Goal: Task Accomplishment & Management: Complete application form

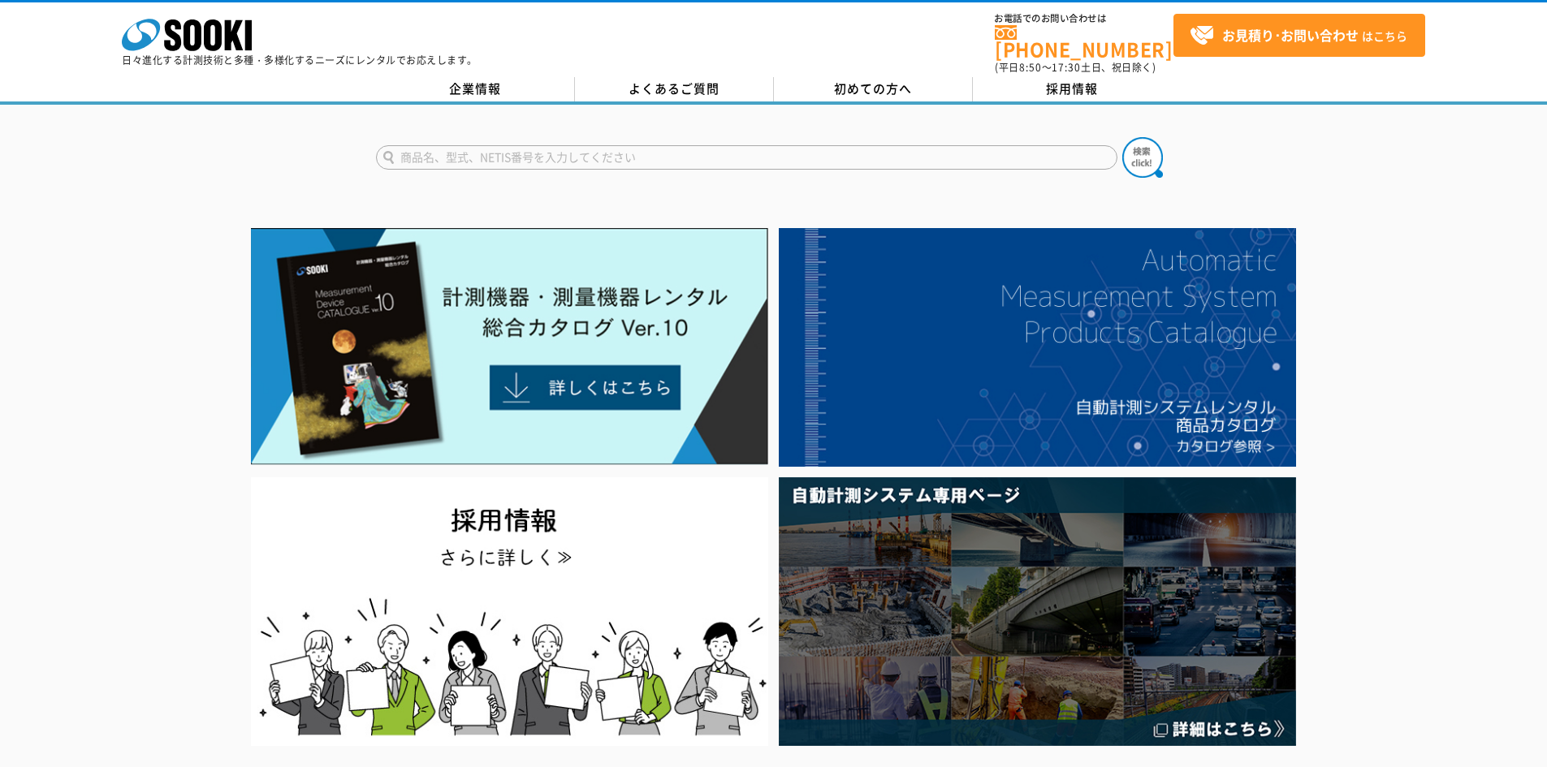
click at [500, 145] on input "text" at bounding box center [746, 157] width 741 height 24
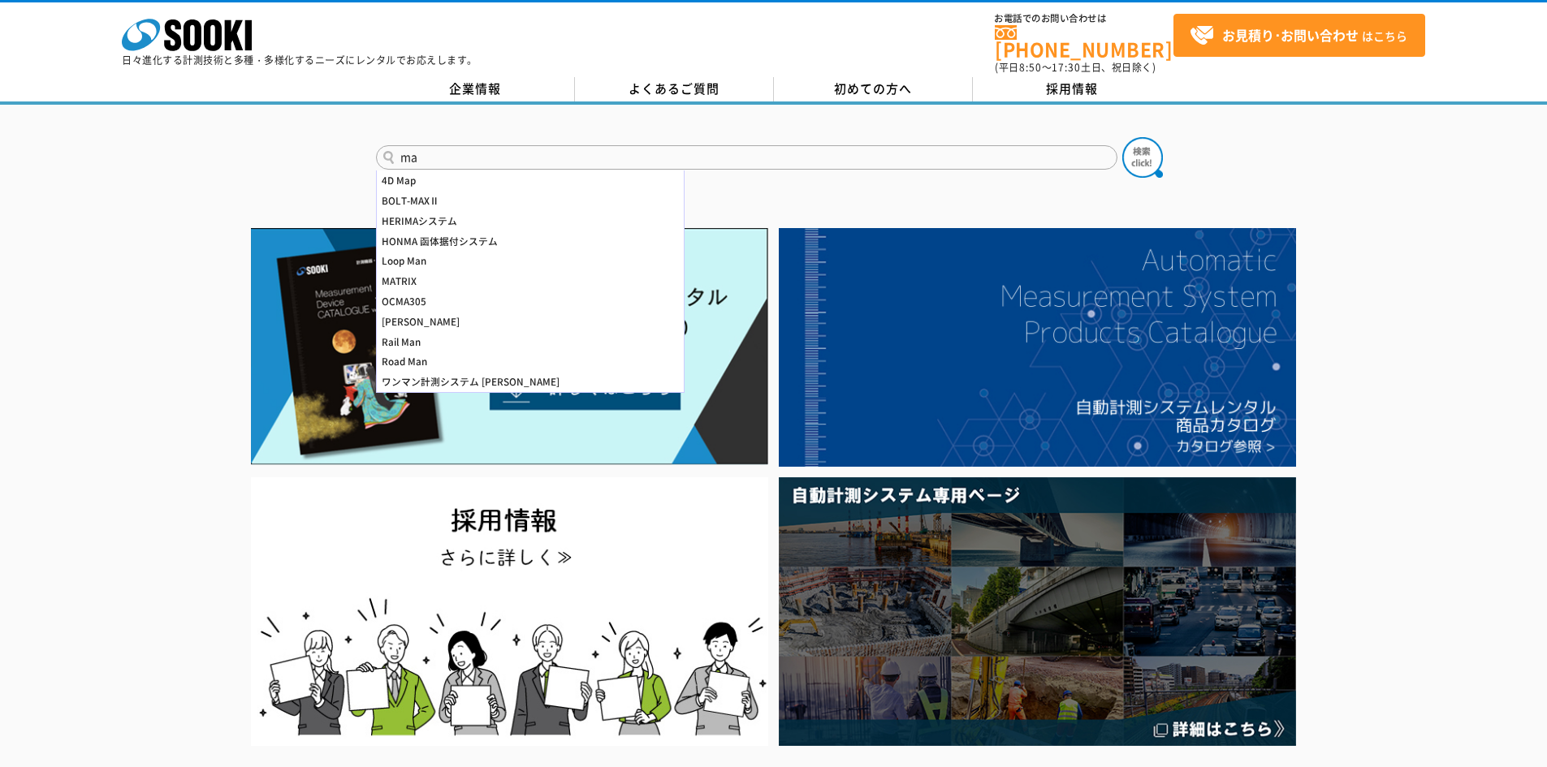
type input "m"
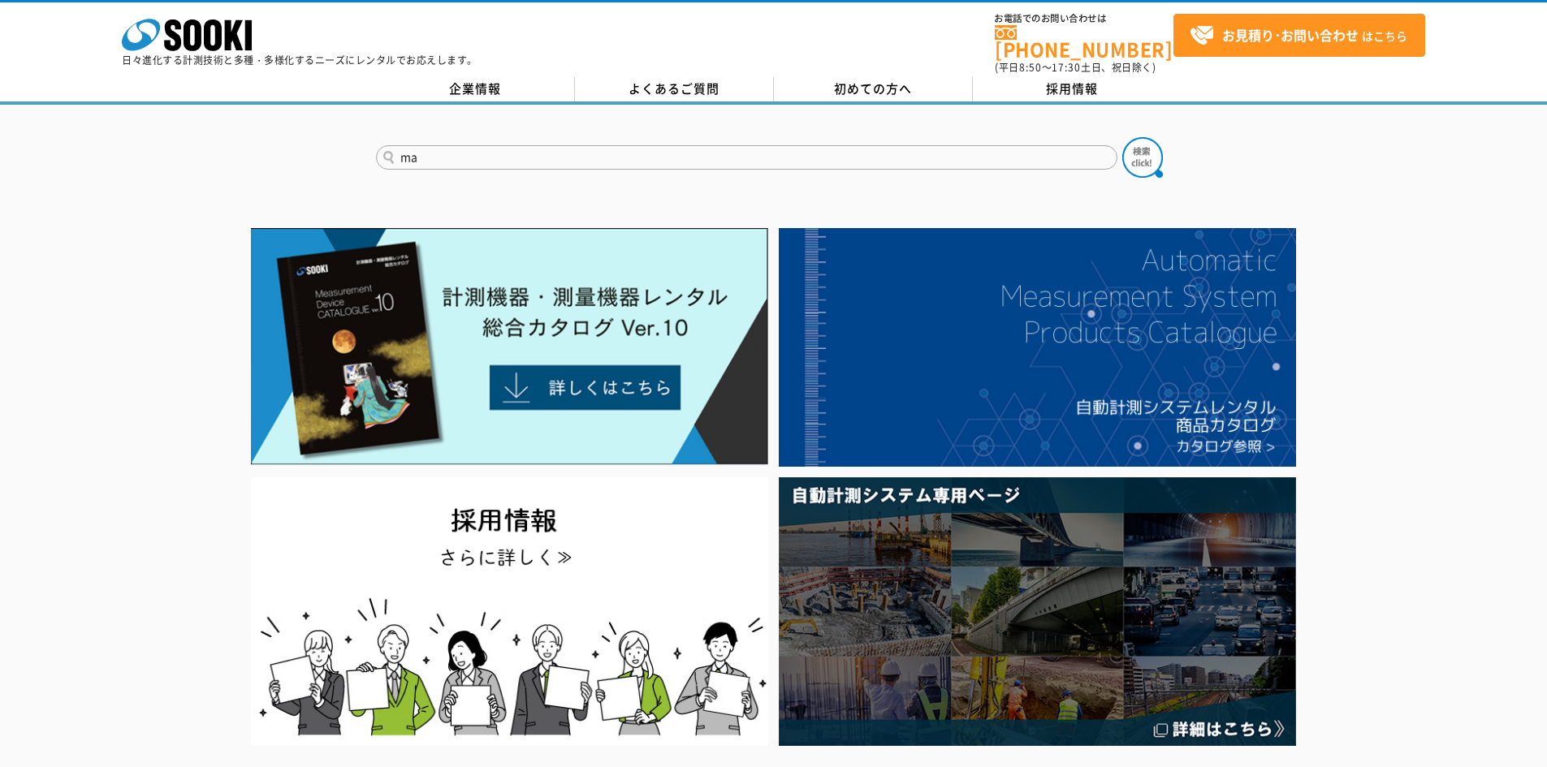
type input "m"
type input "膜厚計"
click at [1140, 139] on img at bounding box center [1142, 157] width 41 height 41
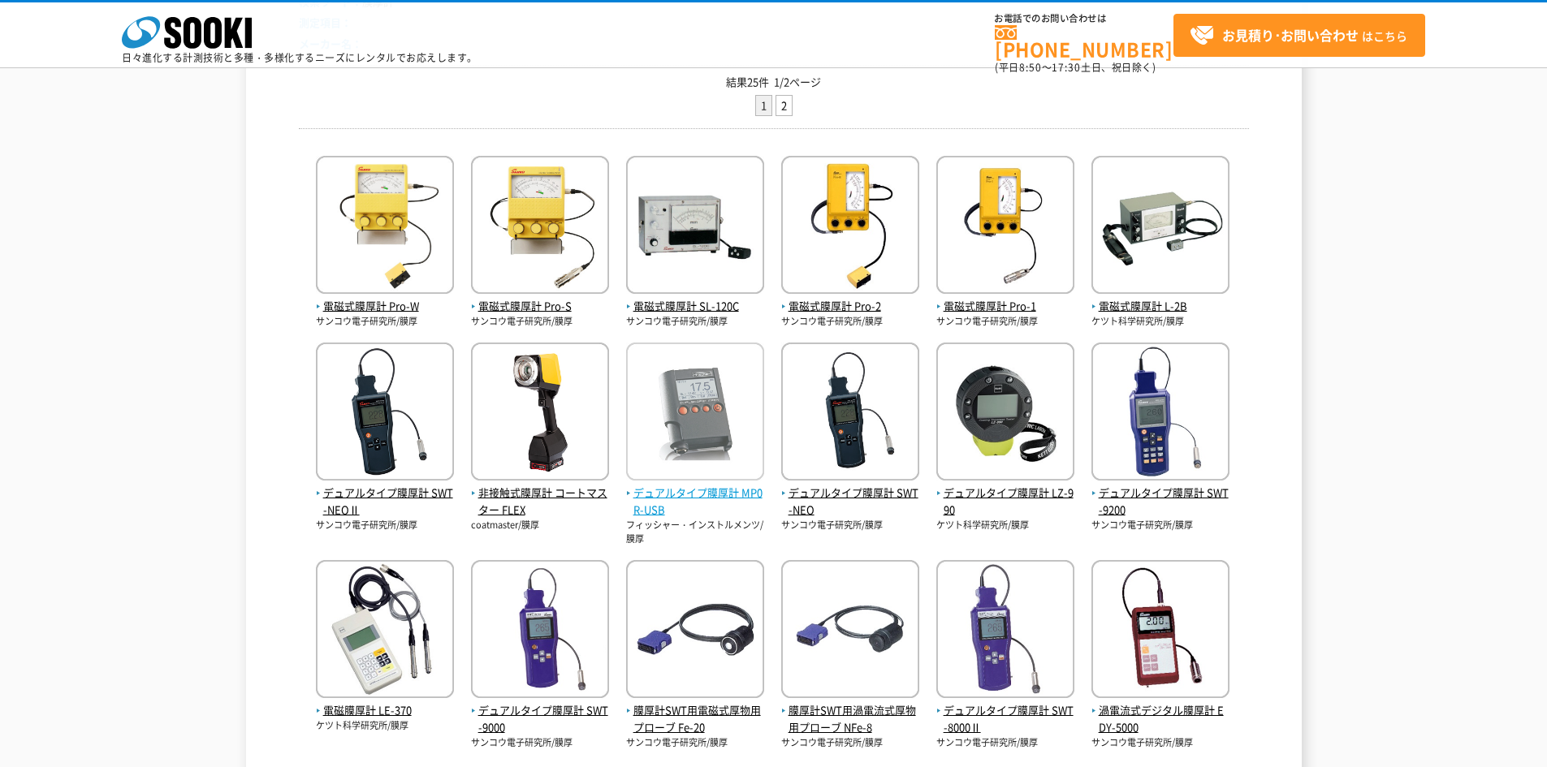
scroll to position [244, 0]
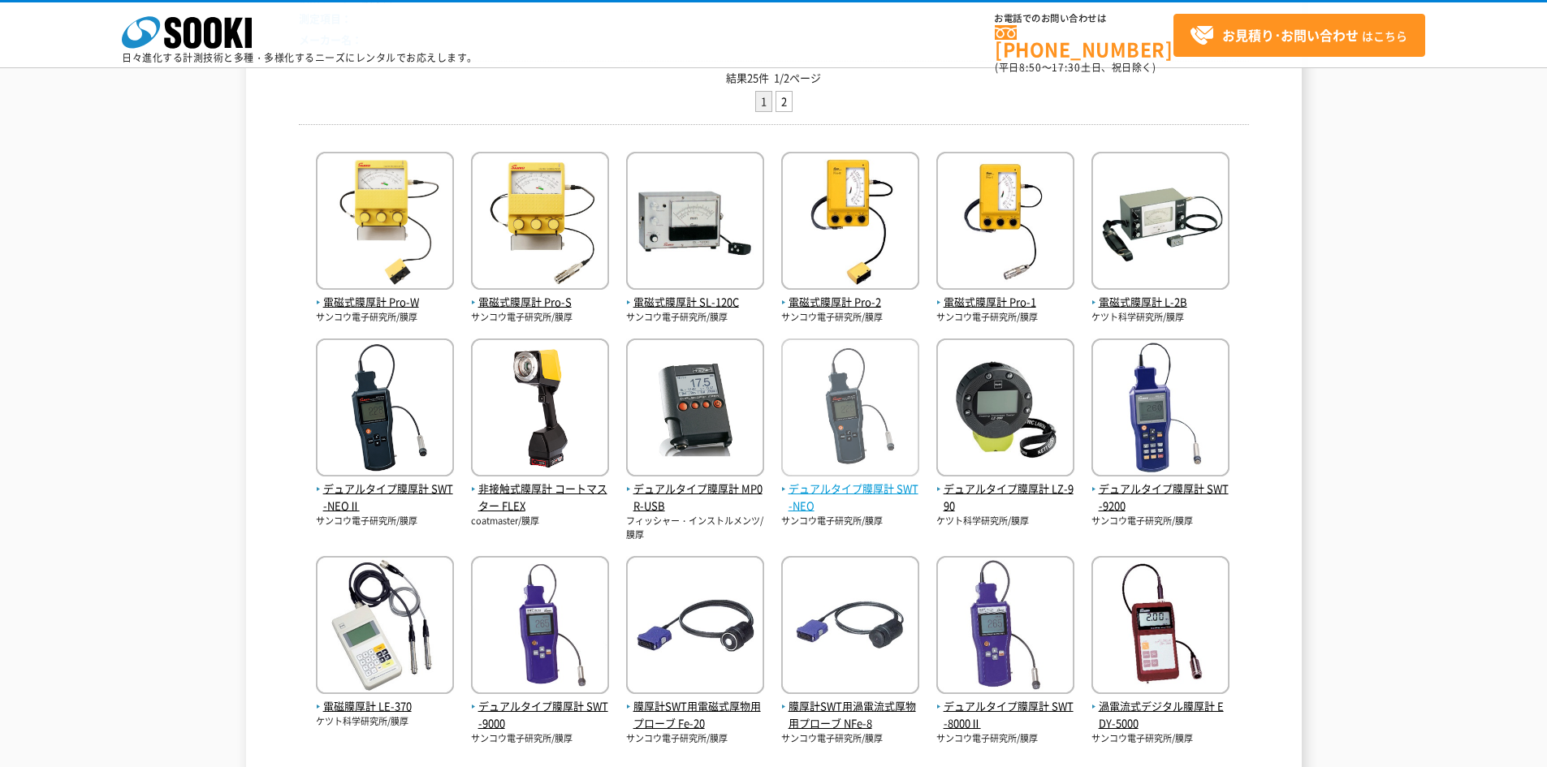
click at [851, 489] on span "デュアルタイプ膜厚計 SWT-NEO" at bounding box center [850, 498] width 138 height 34
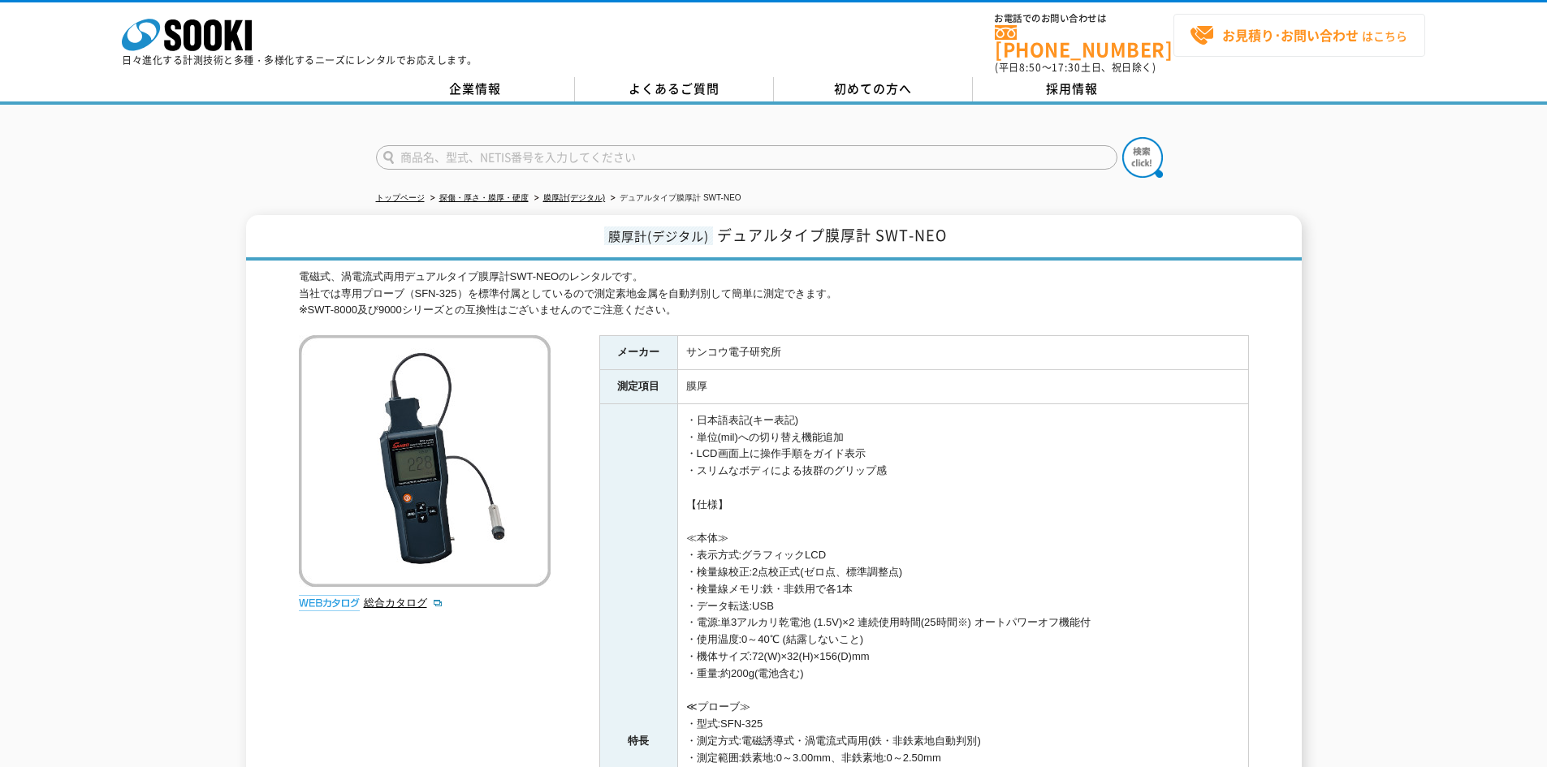
click at [1279, 37] on strong "お見積り･お問い合わせ" at bounding box center [1290, 34] width 136 height 19
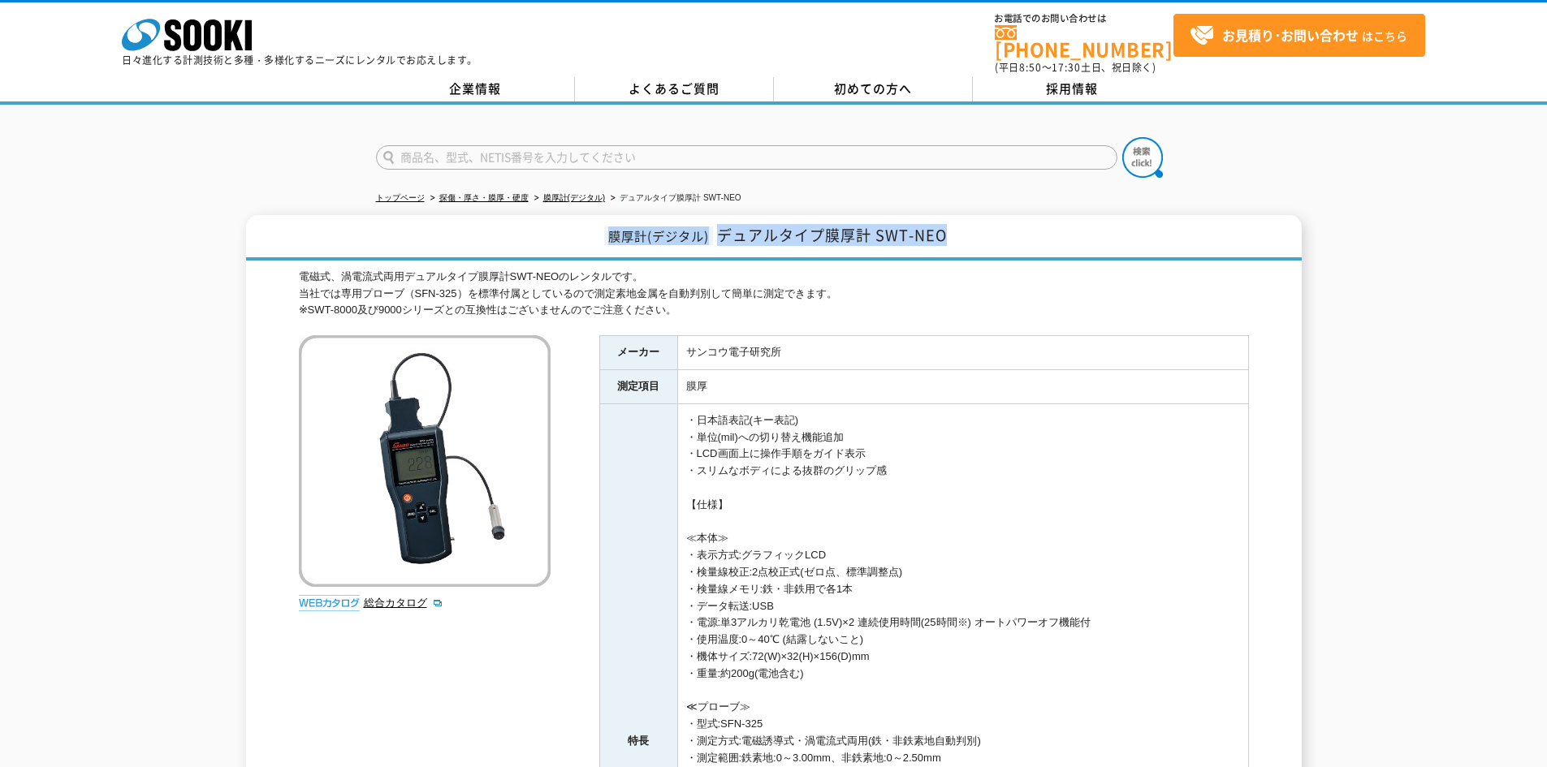
drag, startPoint x: 607, startPoint y: 226, endPoint x: 1025, endPoint y: 233, distance: 418.2
click at [1025, 233] on h1 "膜厚計(デジタル) デュアルタイプ膜厚計 SWT-NEO" at bounding box center [774, 237] width 1056 height 45
copy h1 "膜厚計(デジタル) デュアルタイプ膜厚計 SWT-NEO"
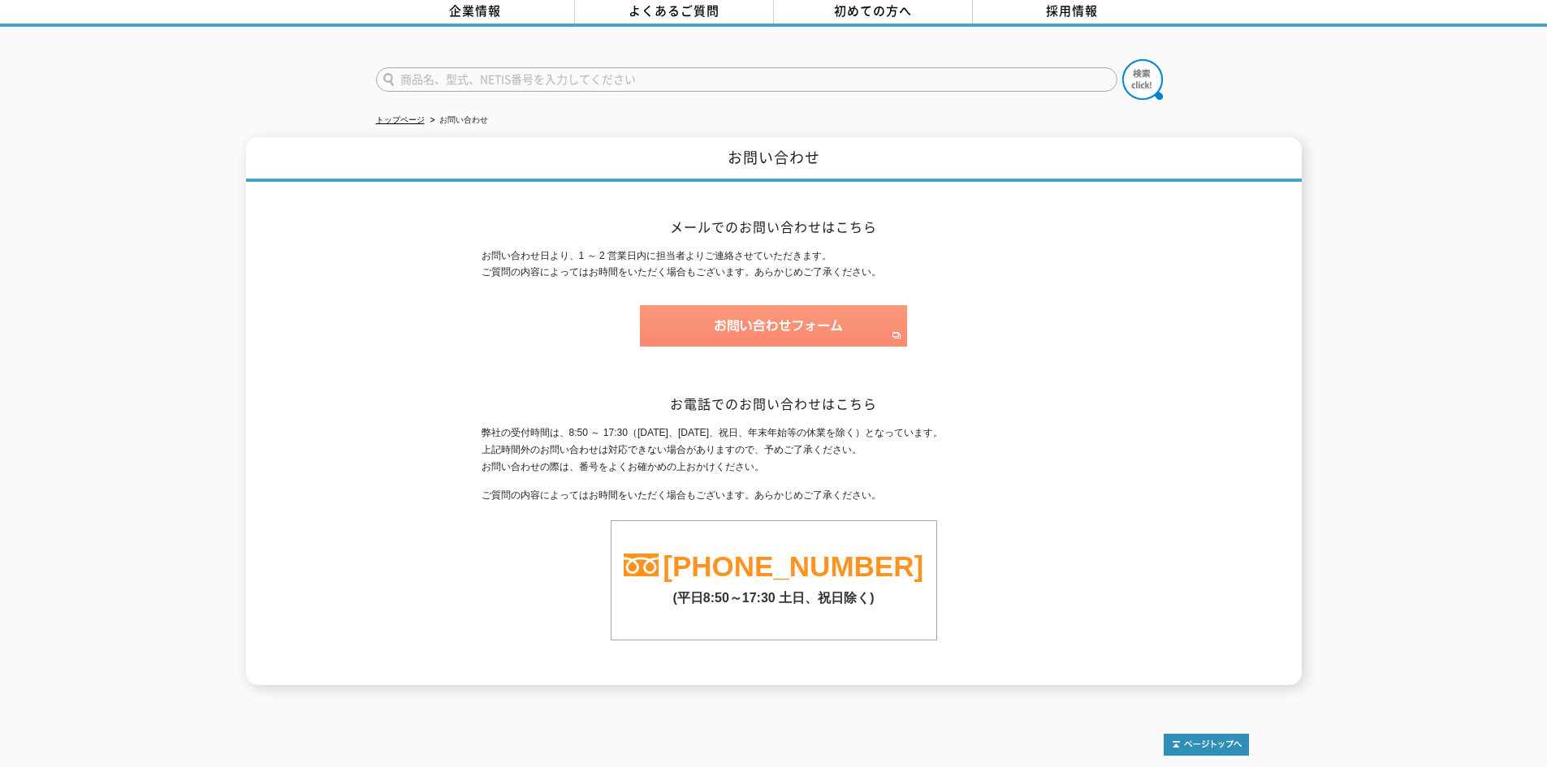
scroll to position [54, 0]
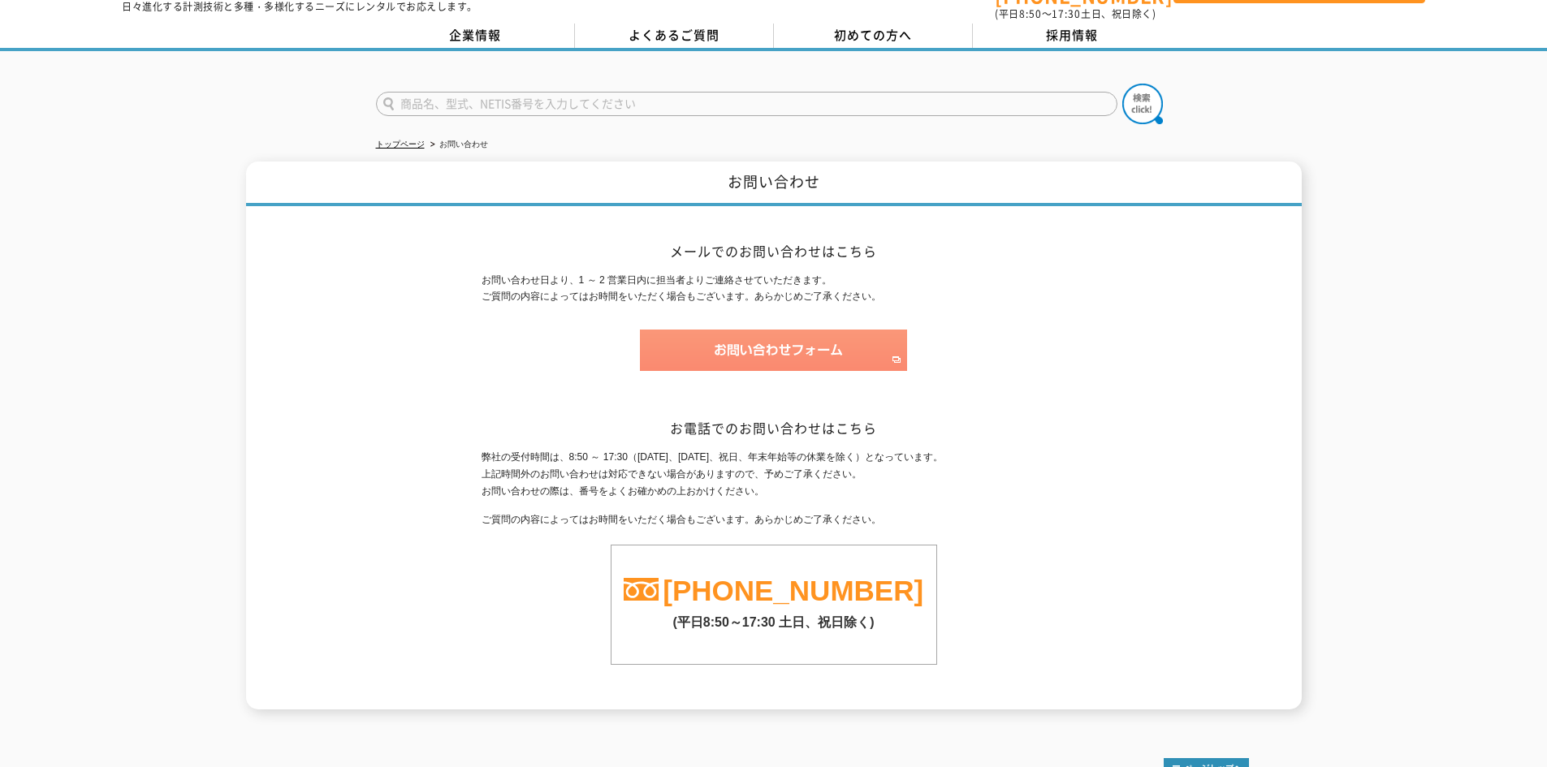
click at [749, 335] on img at bounding box center [773, 350] width 267 height 41
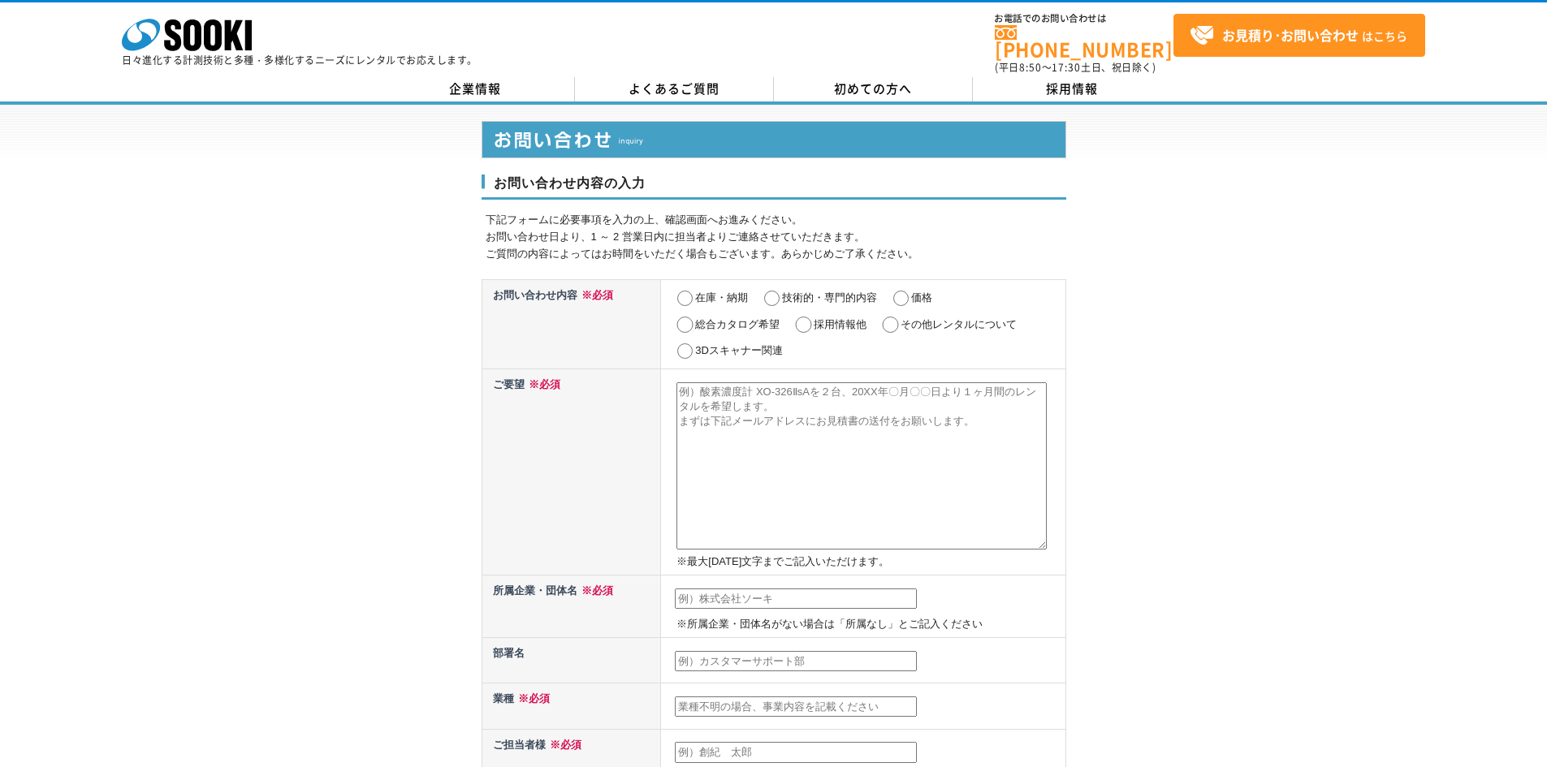
click at [694, 291] on input "在庫・納期" at bounding box center [685, 299] width 20 height 16
radio input "true"
click at [906, 291] on input "価格" at bounding box center [901, 299] width 20 height 16
radio input "true"
click at [813, 408] on textarea at bounding box center [861, 465] width 370 height 167
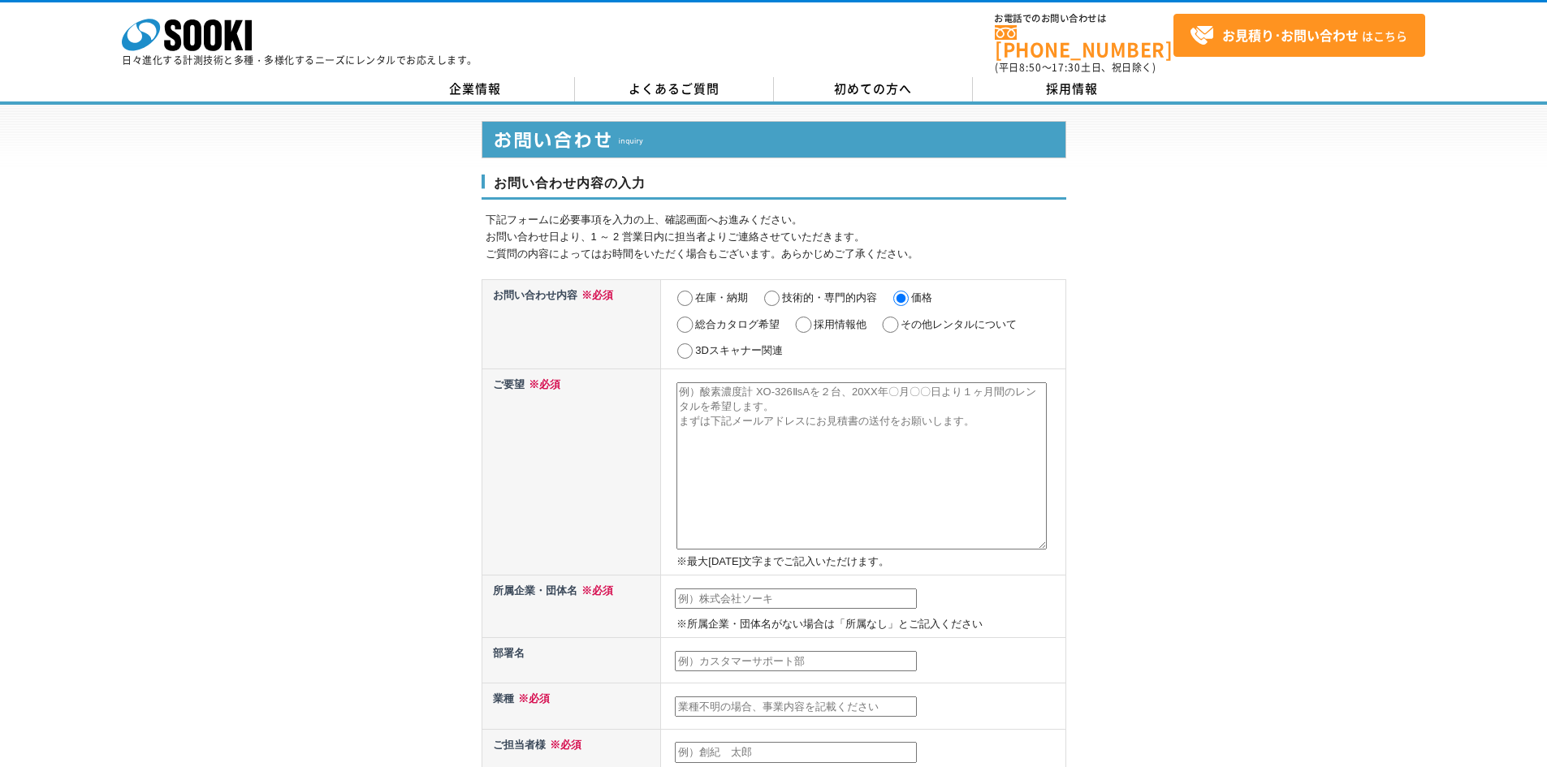
click at [849, 437] on textarea at bounding box center [861, 465] width 370 height 167
paste textarea "膜厚計(デジタル)デュアルタイプ膜厚計 SWT-NEO"
type textarea "膜厚計(デジタル)デュアルタイプ膜厚計 SWT-NEO"
click at [689, 291] on input "在庫・納期" at bounding box center [685, 299] width 20 height 16
radio input "true"
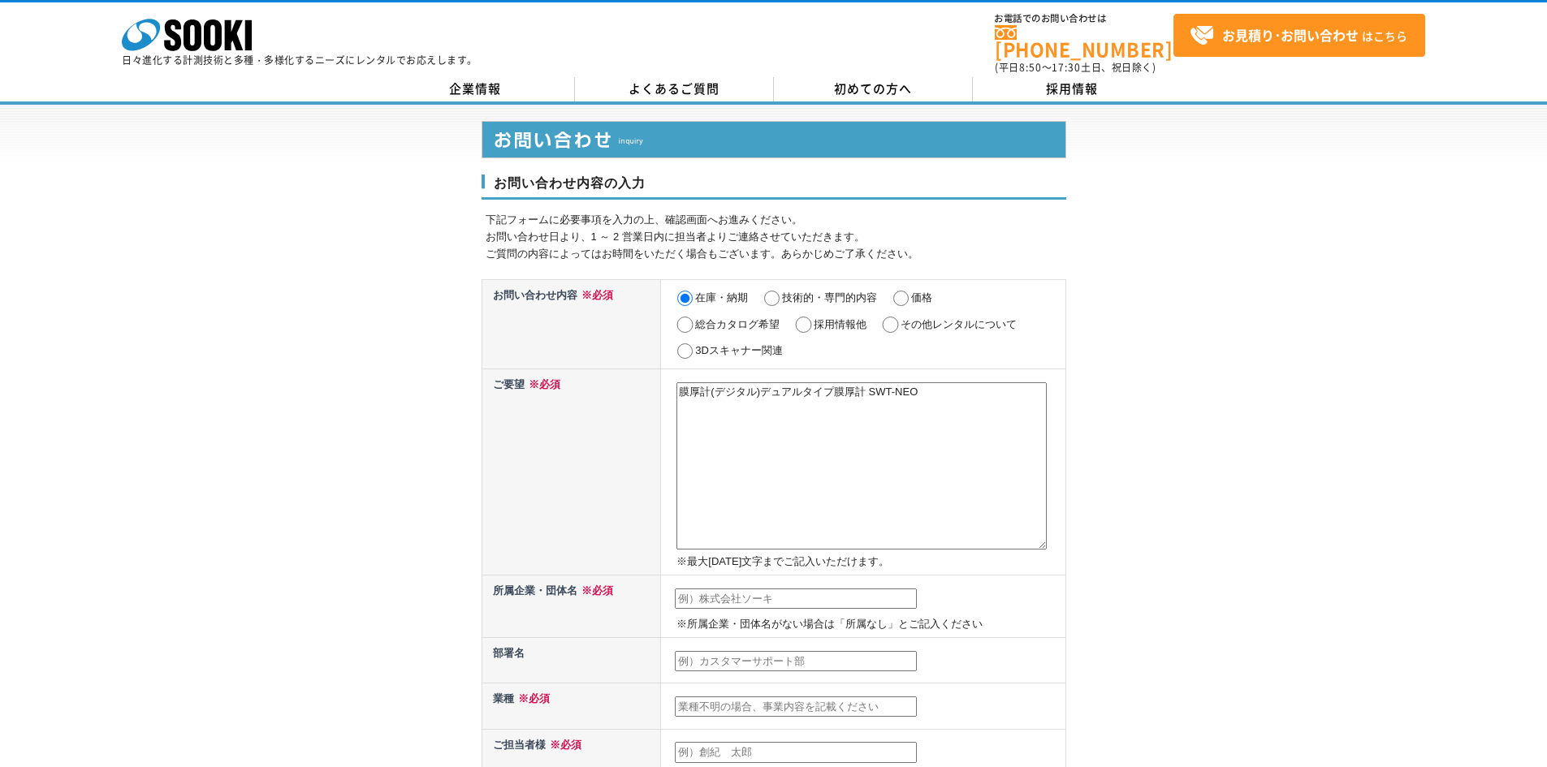
click at [924, 292] on label "価格" at bounding box center [921, 298] width 21 height 12
click at [911, 292] on input "価格" at bounding box center [901, 299] width 20 height 16
radio input "true"
drag, startPoint x: 1067, startPoint y: 416, endPoint x: 996, endPoint y: 390, distance: 75.3
click at [1041, 404] on div "お問い合わせ内容の入力 下記フォームに必要事項を入力の上、確認画面へお進みください。 お問い合わせ日より、1 ～ 2 営業日内に担当者よりご連絡させていただき…" at bounding box center [773, 731] width 1547 height 1253
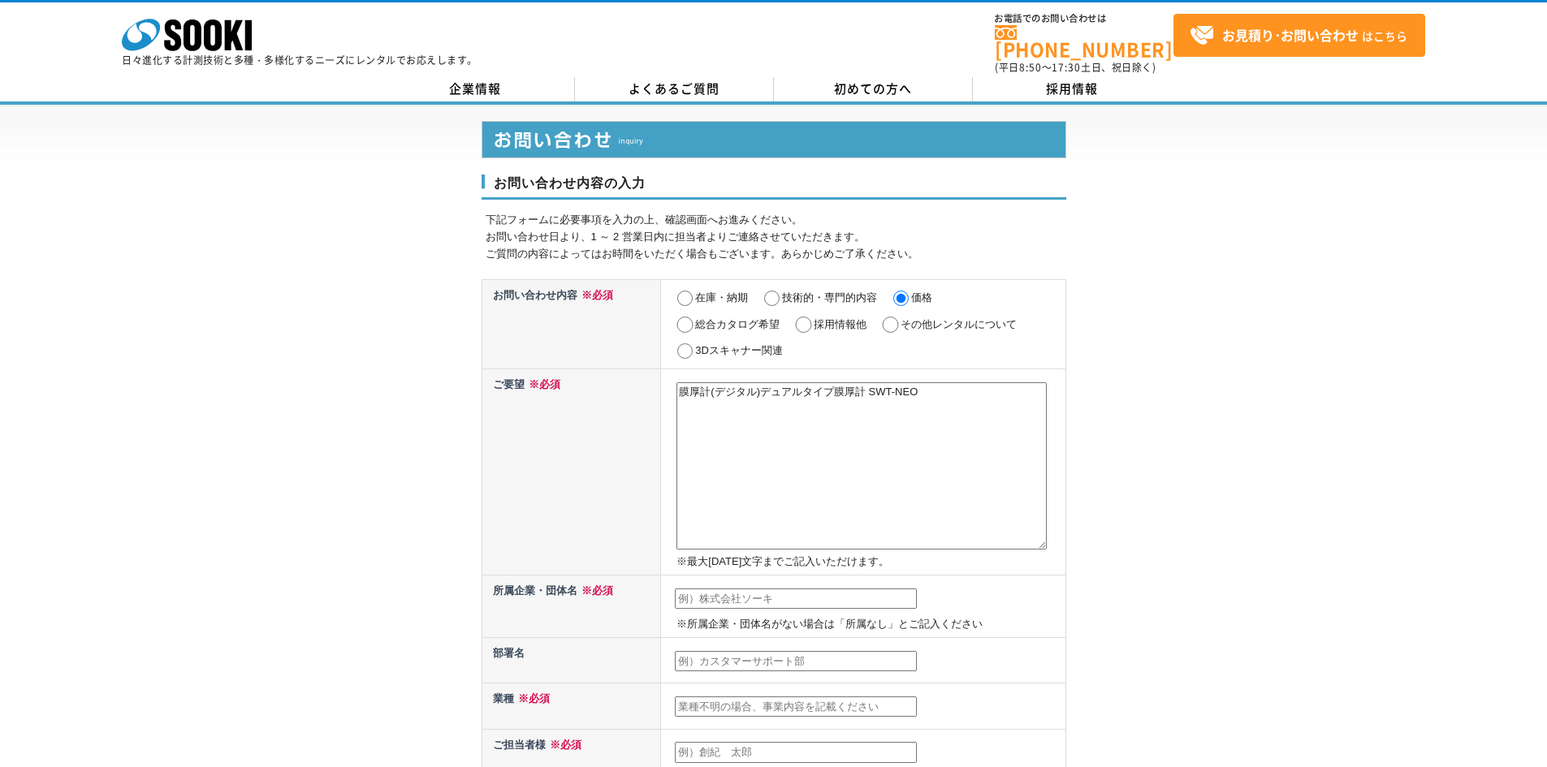
click at [996, 390] on textarea "膜厚計(デジタル)デュアルタイプ膜厚計 SWT-NEO" at bounding box center [861, 465] width 370 height 167
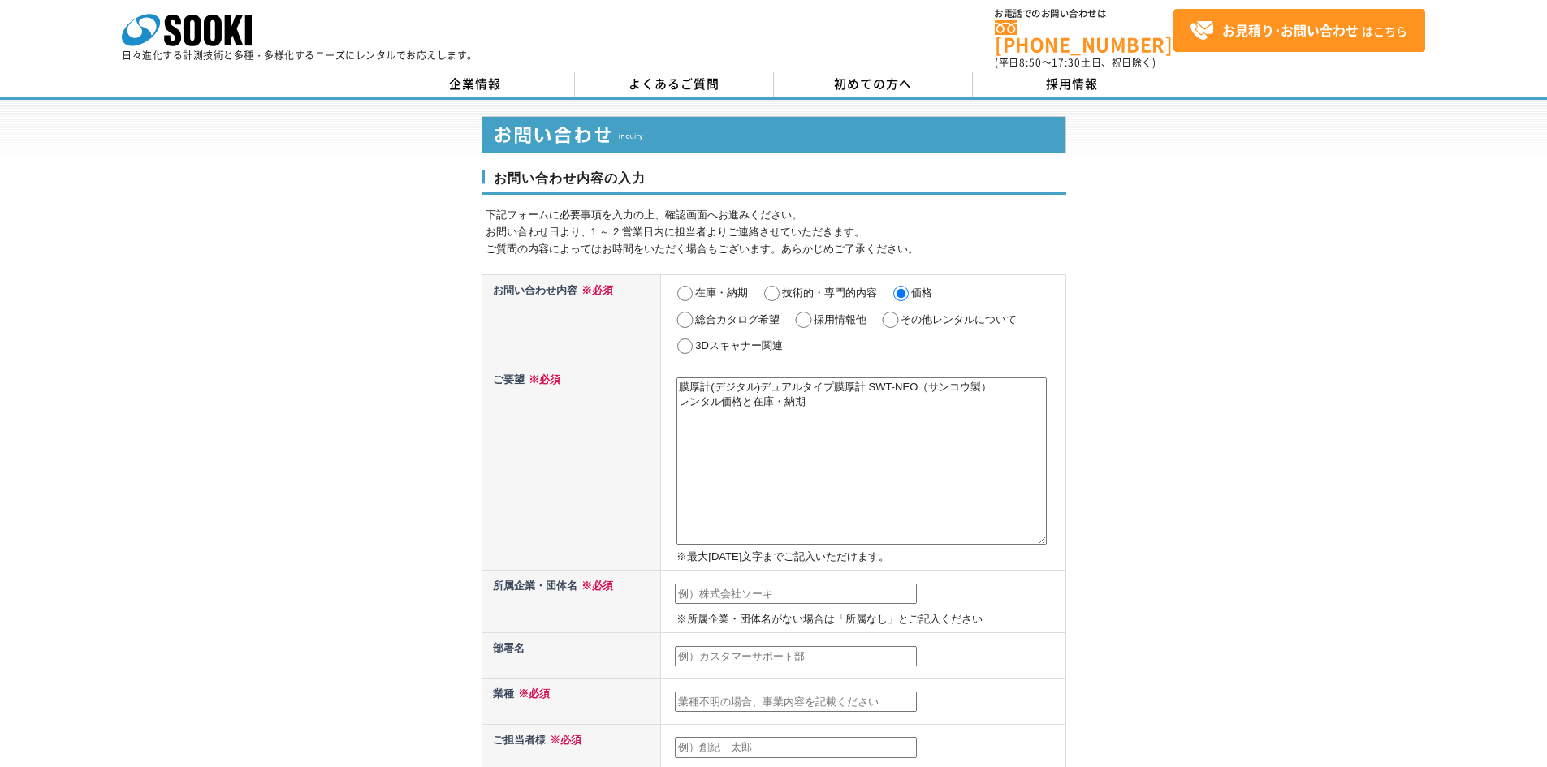
scroll to position [81, 0]
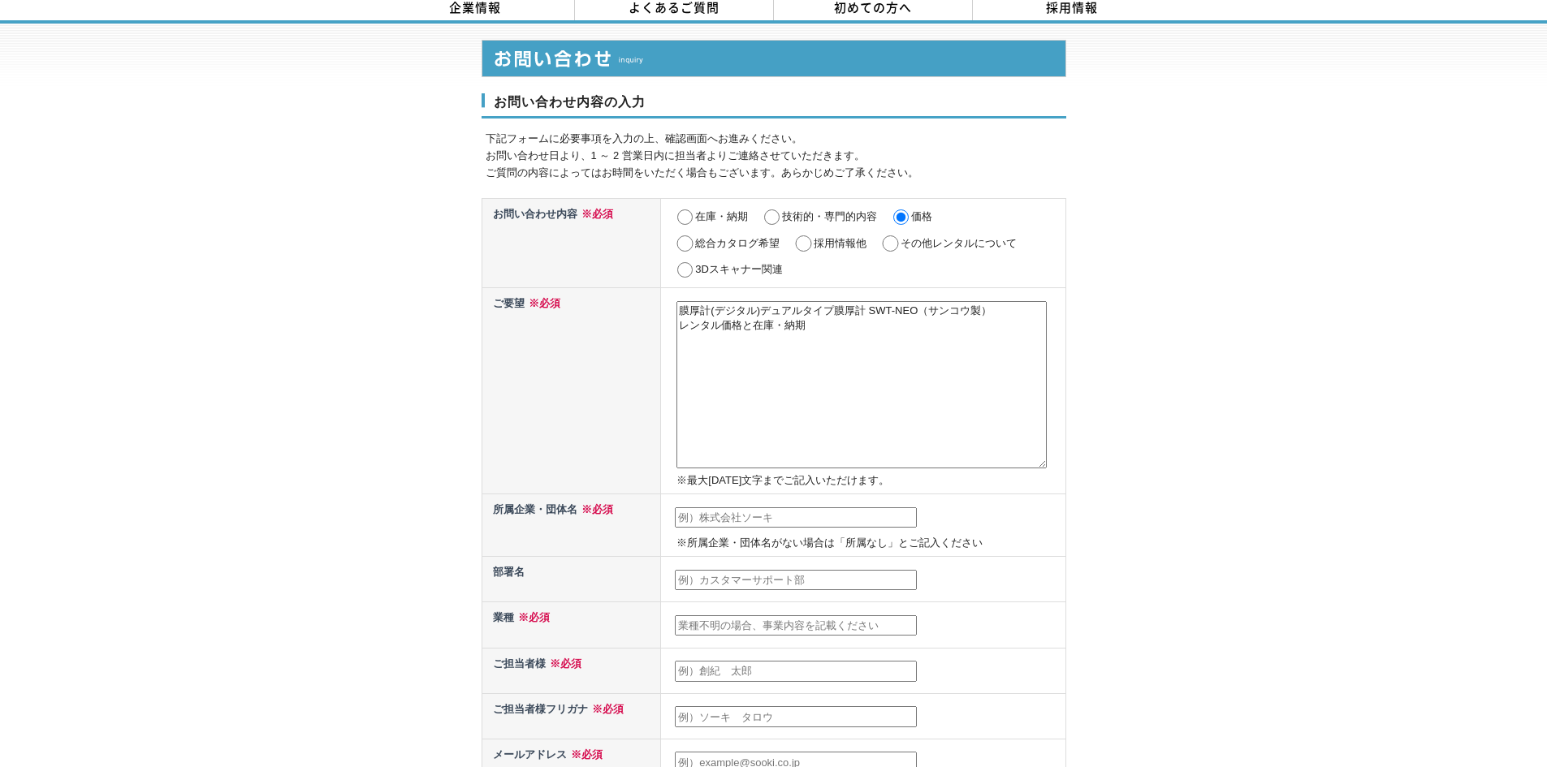
type textarea "膜厚計(デジタル)デュアルタイプ膜厚計 SWT-NEO（サンコウ製） レンタル価格と在庫・納期"
click at [833, 507] on input "text" at bounding box center [796, 517] width 242 height 21
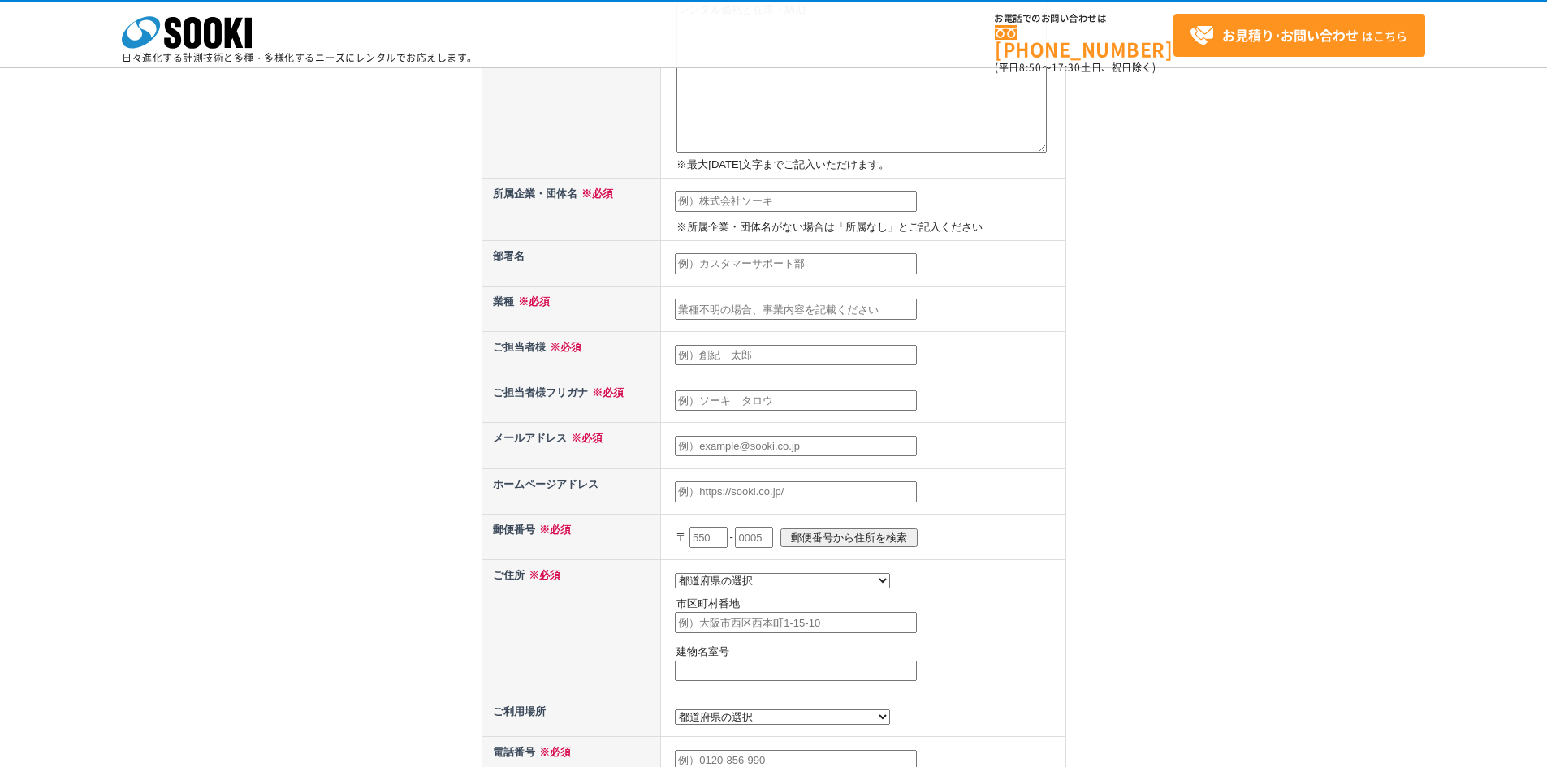
scroll to position [325, 0]
type input "（株）サタケ"
click at [792, 262] on input "text" at bounding box center [796, 261] width 242 height 21
type input "生産本部"
click at [782, 293] on td at bounding box center [863, 305] width 404 height 45
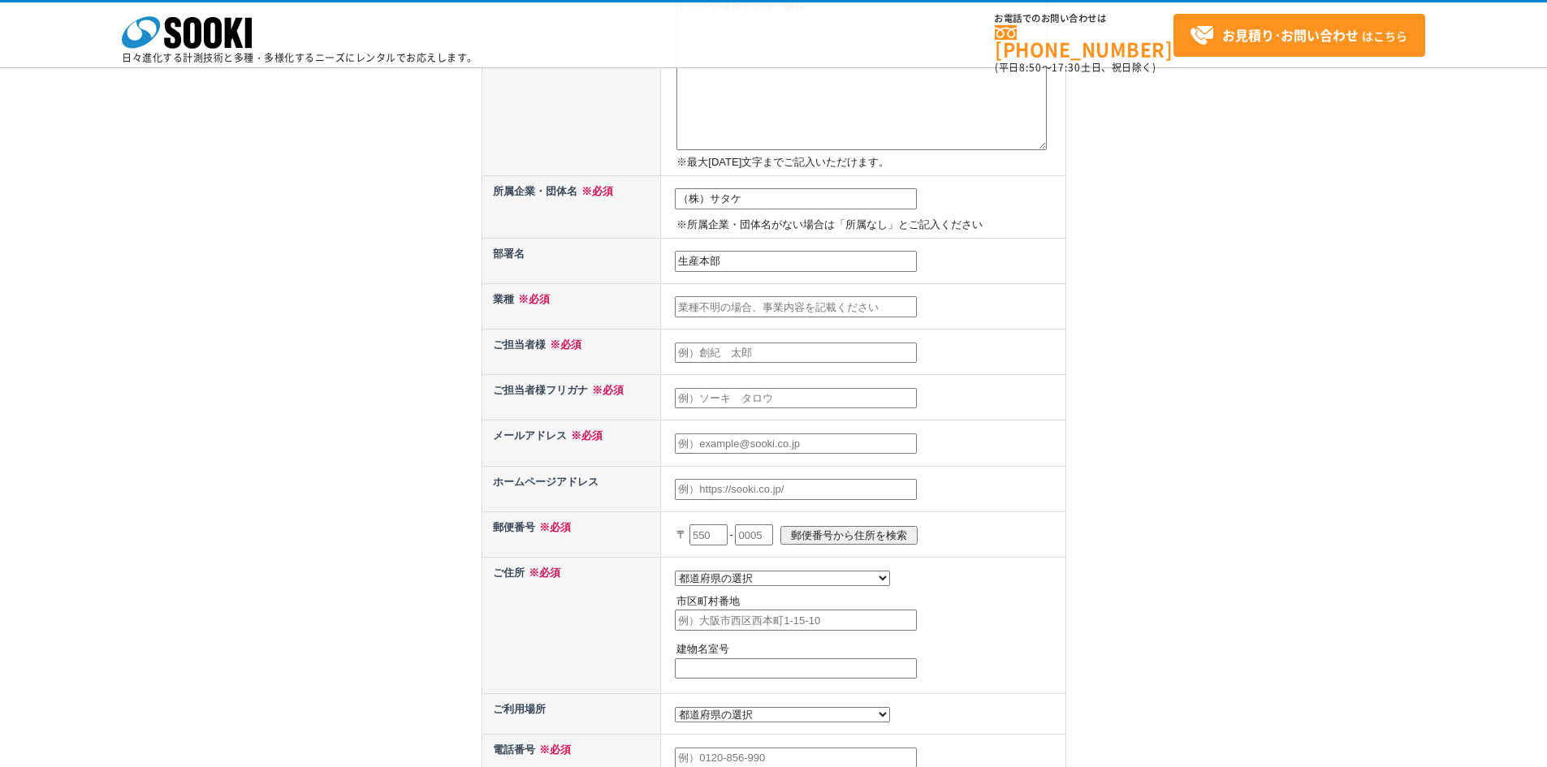
click at [782, 301] on input "text" at bounding box center [796, 306] width 242 height 21
type input "製造業"
click at [795, 356] on input "text" at bounding box center [796, 353] width 242 height 21
click at [796, 352] on input "text" at bounding box center [796, 353] width 242 height 21
type input "横島　健一"
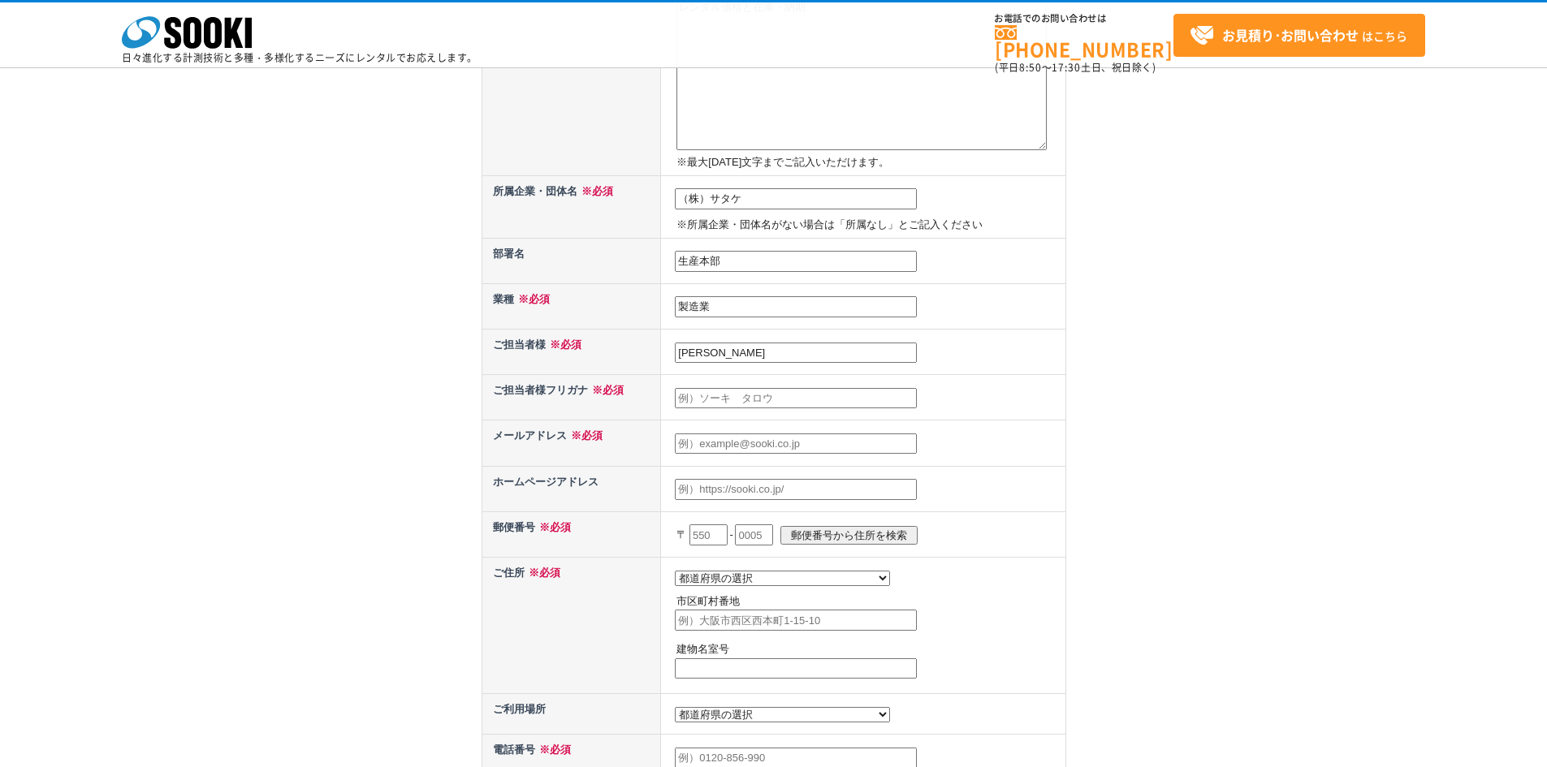
click at [725, 395] on input "text" at bounding box center [796, 398] width 242 height 21
type input "ヨコシマ　ケンイチ"
click at [745, 447] on input "text" at bounding box center [796, 444] width 242 height 21
type input "k-yokoshima@satake-japan.co.jp"
click at [784, 484] on input "text" at bounding box center [796, 489] width 242 height 21
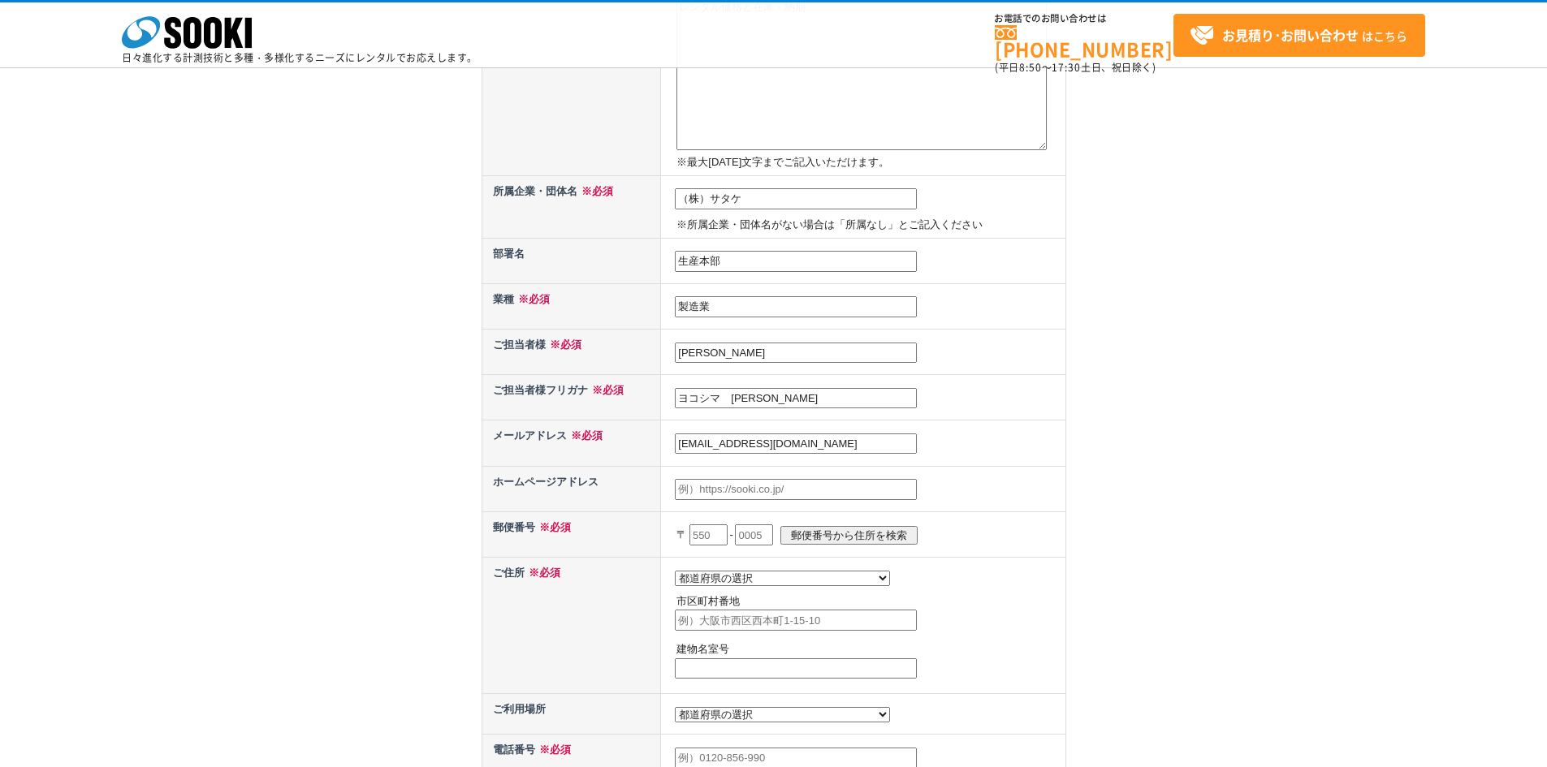
paste input "膜厚計(デジタル)デュアルタイプ膜厚計 SWT-NEO"
type input "膜"
click at [758, 490] on input "text" at bounding box center [796, 489] width 242 height 21
paste input "https://www.satake-japan.co.jp/"
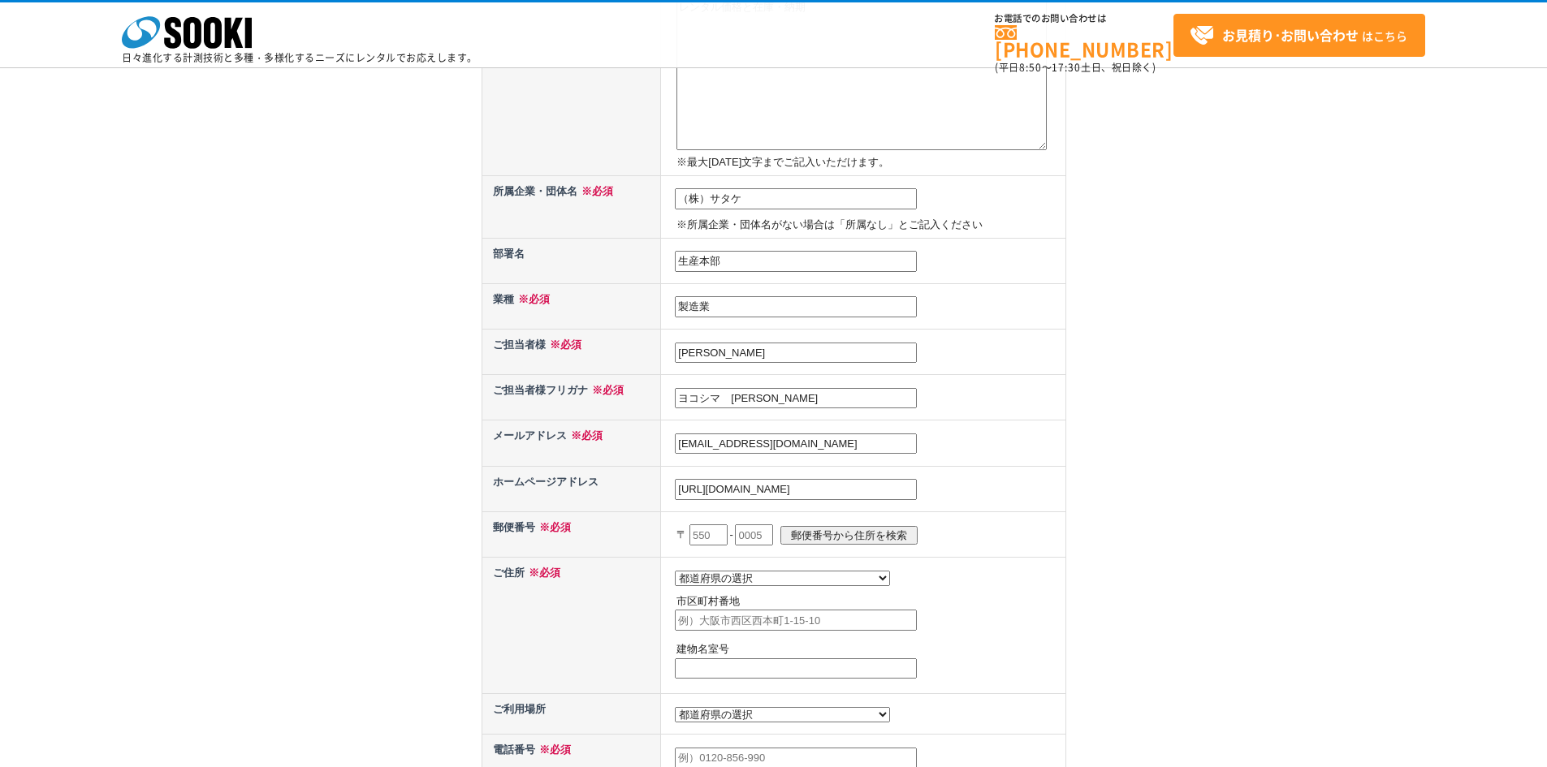
type input "https://www.satake-japan.co.jp/"
click at [696, 538] on input "text" at bounding box center [708, 535] width 38 height 21
type input "739"
type input "8602"
click at [723, 584] on select "都道府県の選択 北海道 青森県 岩手県 宮城県 秋田県 山形県 福島県 茨城県 栃木県 群馬県 埼玉県 千葉県 東京都 神奈川県 新潟県 富山県 石川県 福井…" at bounding box center [782, 578] width 215 height 15
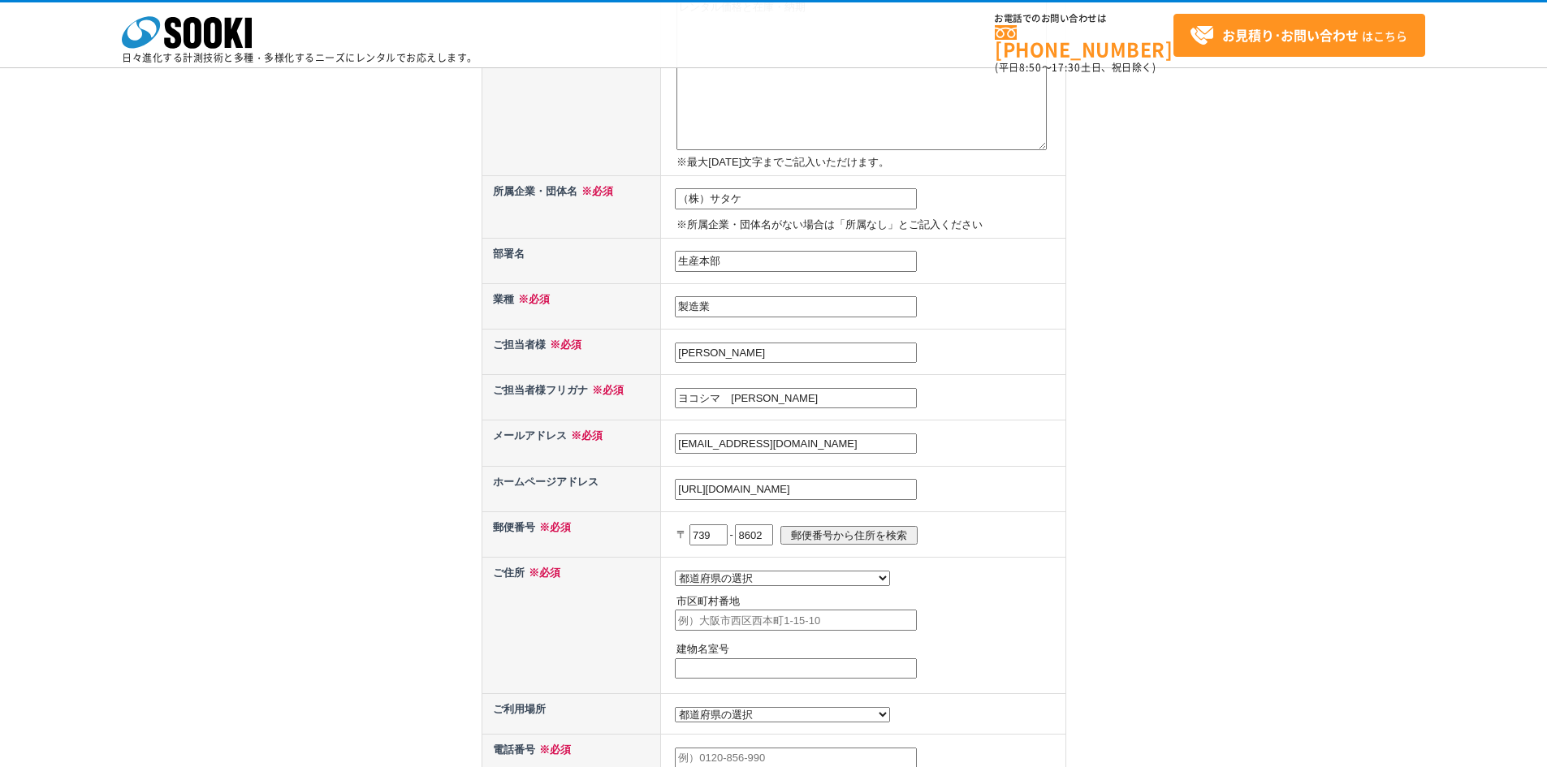
select select "34"
click at [675, 571] on select "都道府県の選択 北海道 青森県 岩手県 宮城県 秋田県 山形県 福島県 茨城県 栃木県 群馬県 埼玉県 千葉県 東京都 神奈川県 新潟県 富山県 石川県 福井…" at bounding box center [782, 578] width 215 height 15
click at [723, 623] on input "text" at bounding box center [796, 620] width 242 height 21
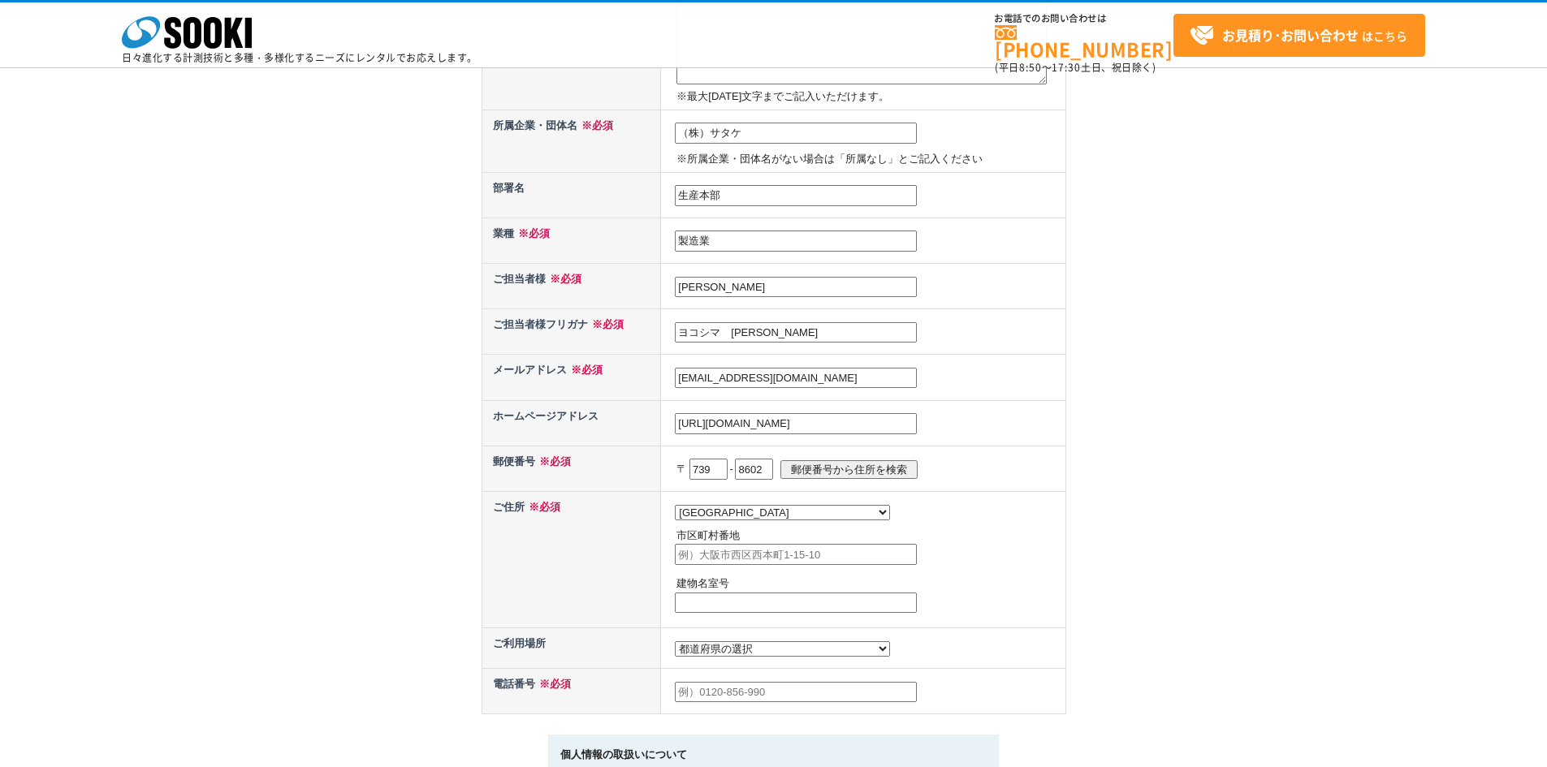
scroll to position [568, 0]
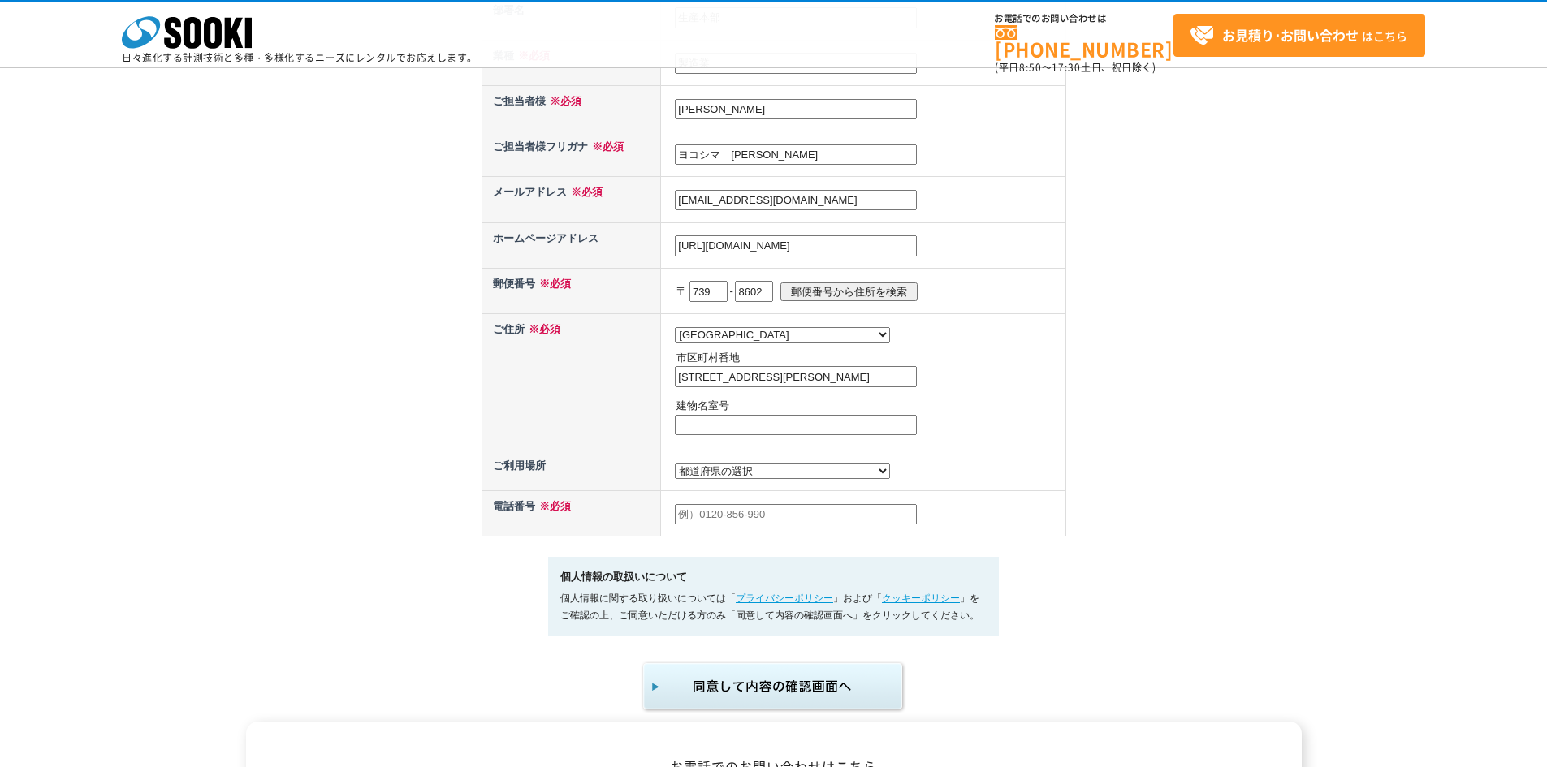
type input "東広島市西条西本町2-30"
click at [756, 469] on select "都道府県の選択 利用場所未定 北海道 青森県 岩手県 宮城県 秋田県 山形県 福島県 茨城県 栃木県 群馬県 埼玉県 千葉県 東京都 神奈川県 新潟県 富山県…" at bounding box center [782, 471] width 215 height 15
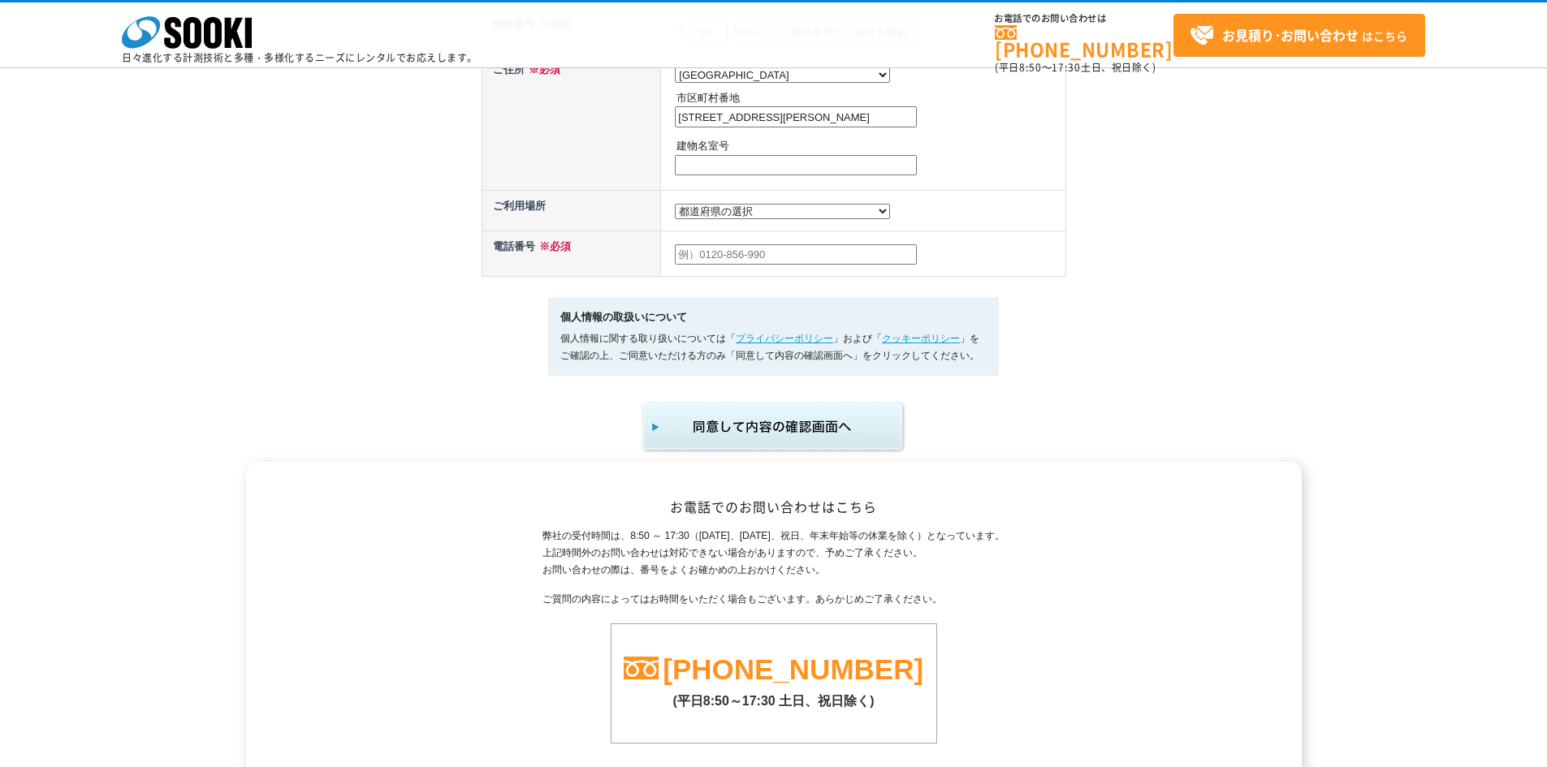
scroll to position [682, 0]
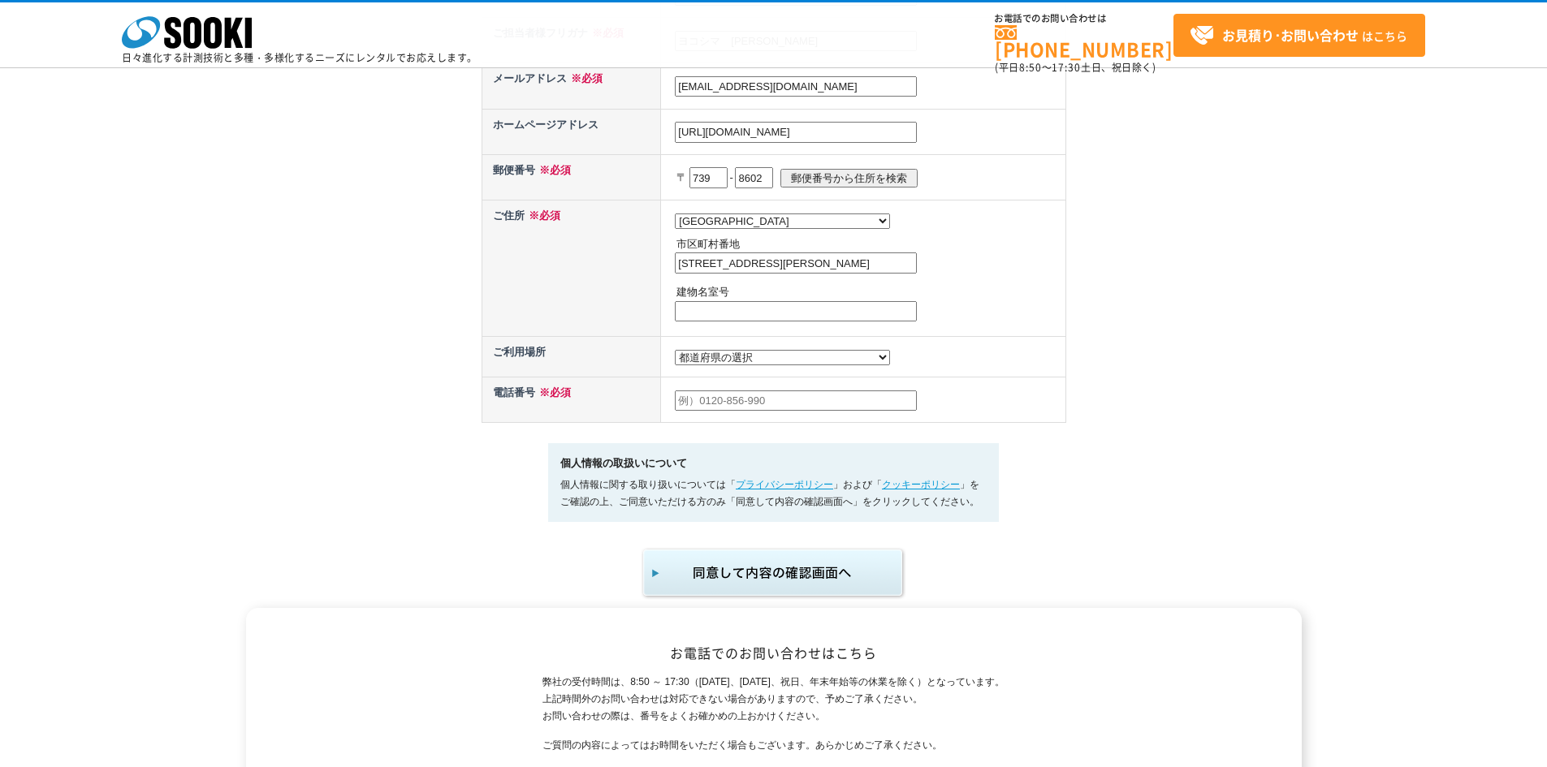
click at [753, 365] on select "都道府県の選択 利用場所未定 北海道 青森県 岩手県 宮城県 秋田県 山形県 福島県 茨城県 栃木県 群馬県 埼玉県 千葉県 東京都 神奈川県 新潟県 富山県…" at bounding box center [782, 357] width 215 height 15
select select "34"
click at [675, 354] on select "都道府県の選択 利用場所未定 北海道 青森県 岩手県 宮城県 秋田県 山形県 福島県 茨城県 栃木県 群馬県 埼玉県 千葉県 東京都 神奈川県 新潟県 富山県…" at bounding box center [782, 357] width 215 height 15
click at [712, 406] on input "text" at bounding box center [796, 401] width 242 height 21
type input "082-420-8571"
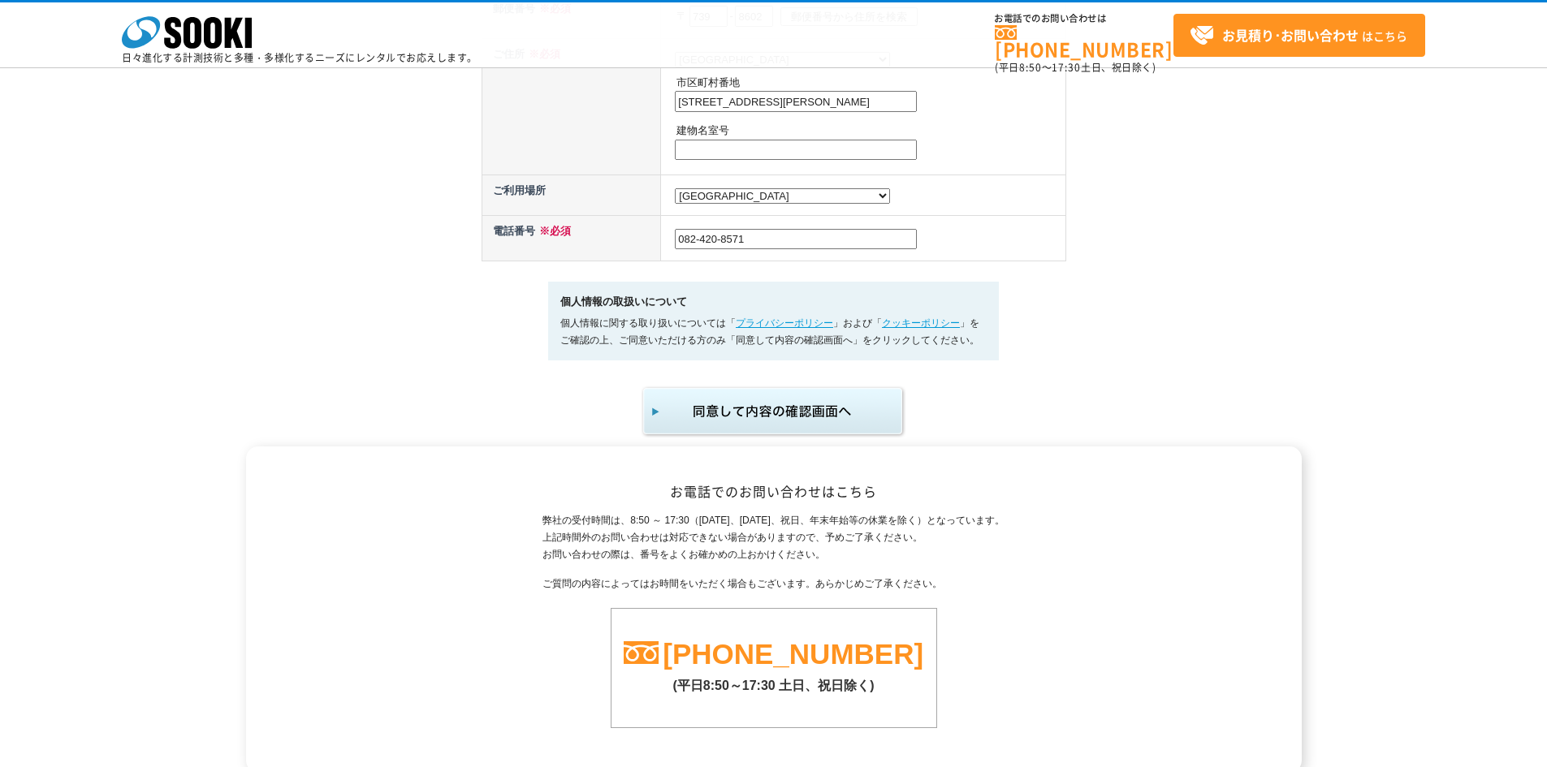
scroll to position [844, 0]
click at [762, 421] on img "submit" at bounding box center [774, 411] width 266 height 54
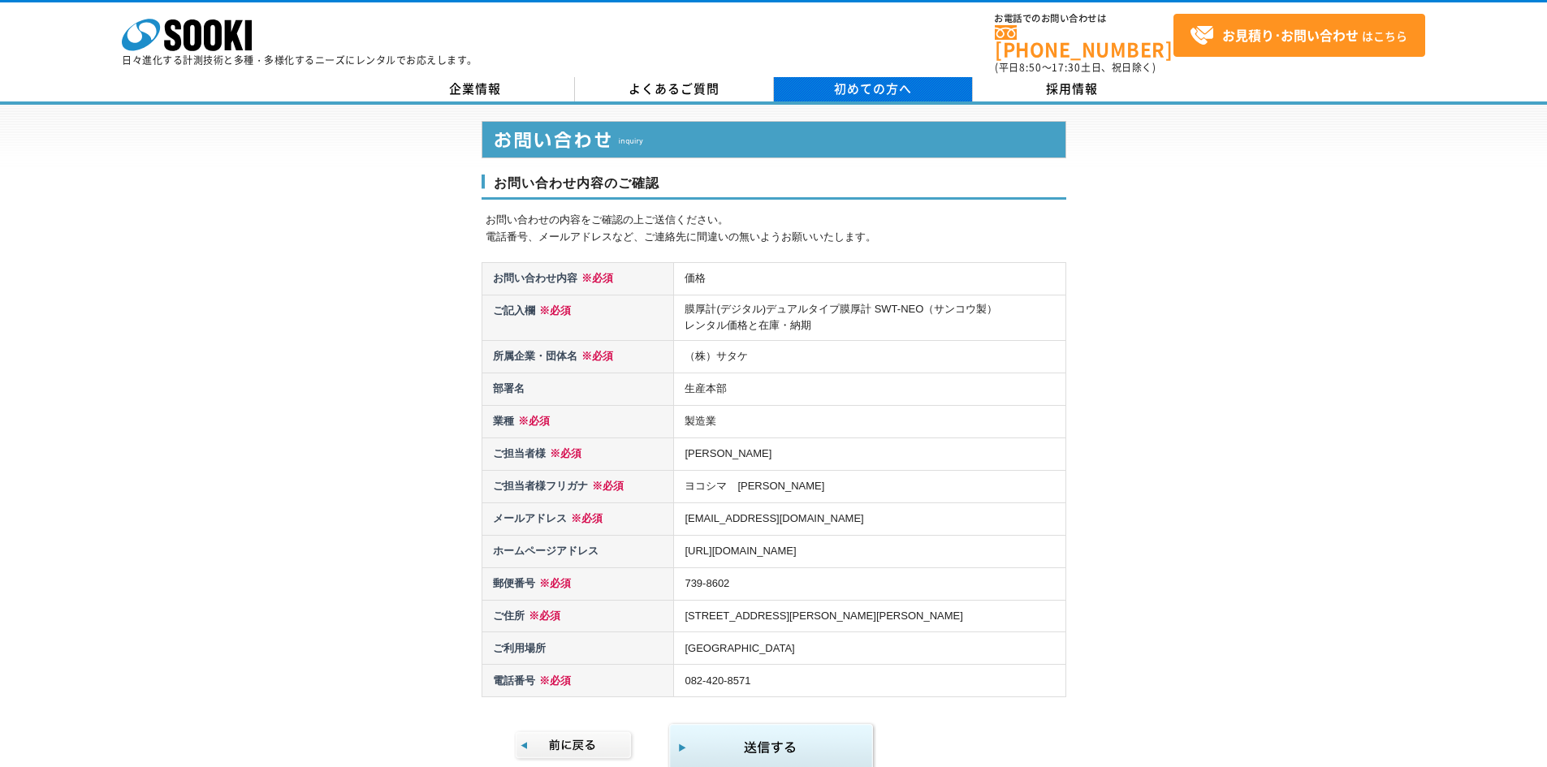
click at [833, 77] on link "初めての方へ" at bounding box center [873, 89] width 199 height 24
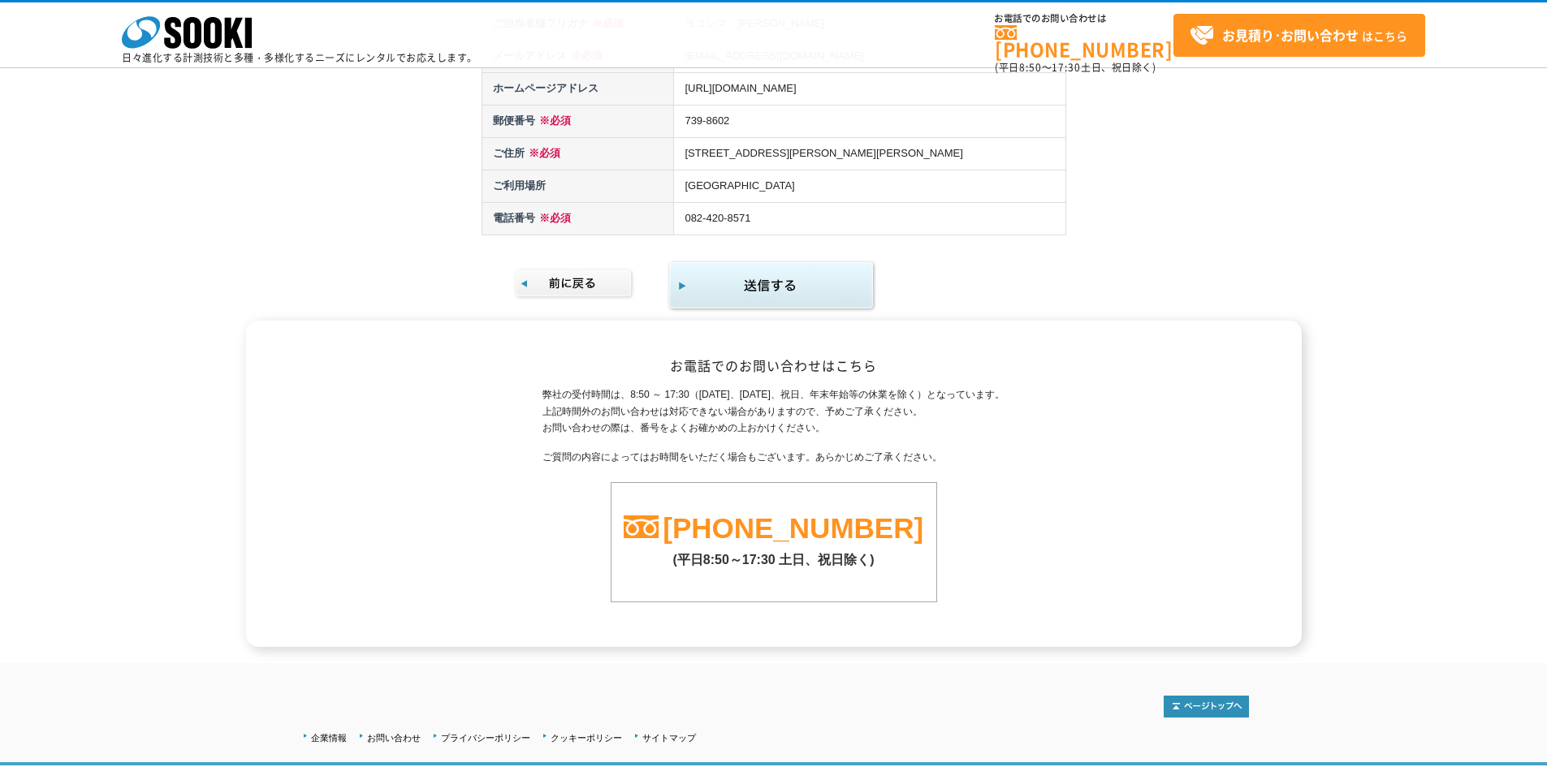
scroll to position [416, 0]
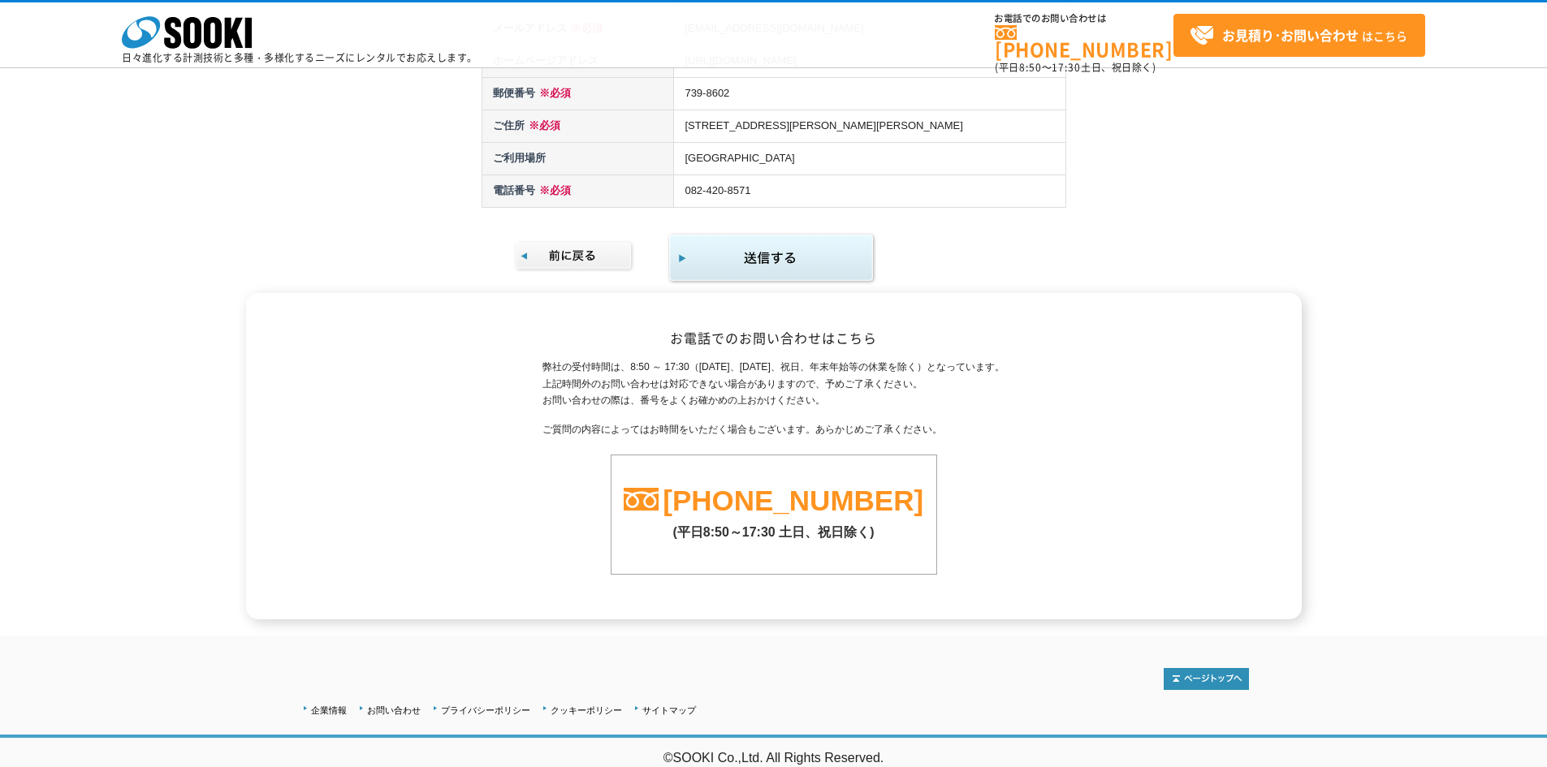
click at [736, 235] on img "submit" at bounding box center [771, 258] width 209 height 53
